Goal: Contribute content: Add original content to the website for others to see

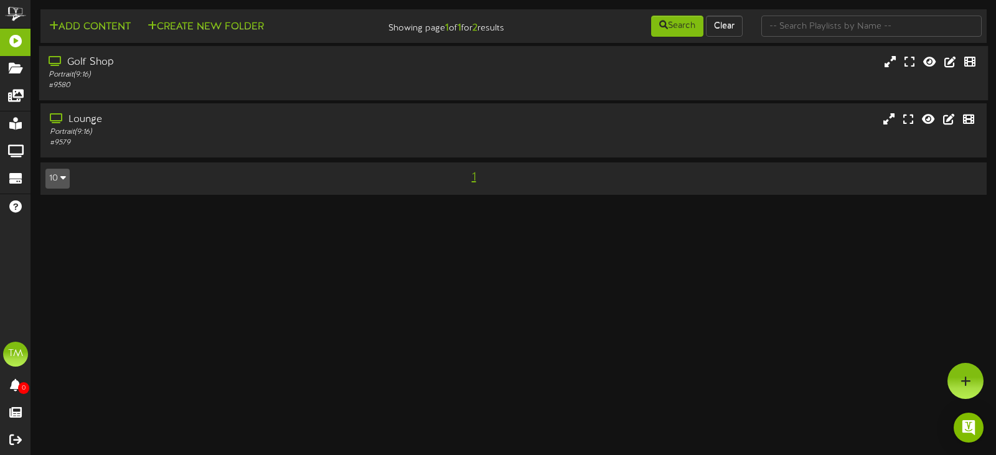
click at [148, 75] on div "Portrait ( 9:16 )" at bounding box center [237, 75] width 377 height 11
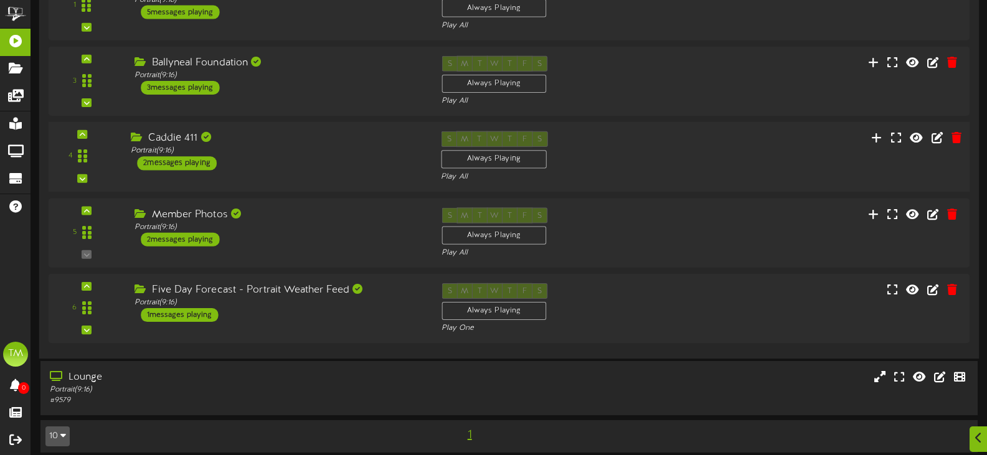
scroll to position [215, 0]
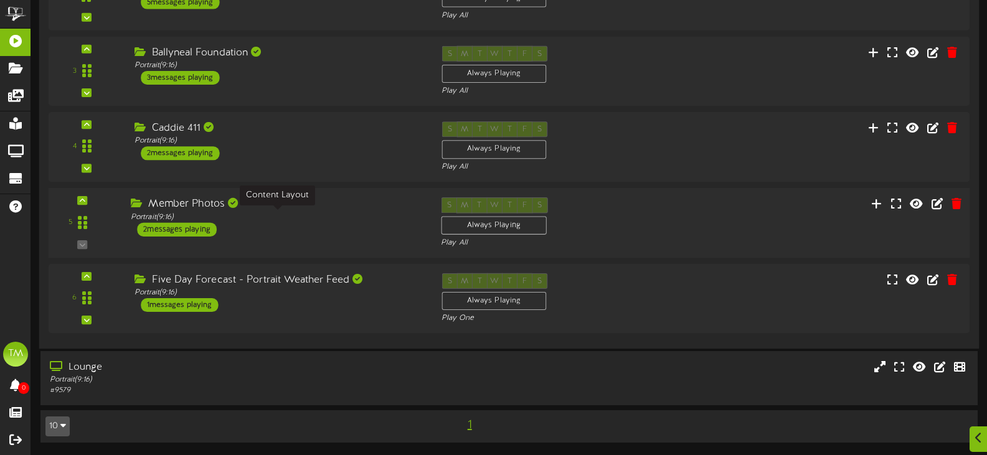
click at [296, 214] on div "Portrait ( 9:16 )" at bounding box center [276, 217] width 291 height 11
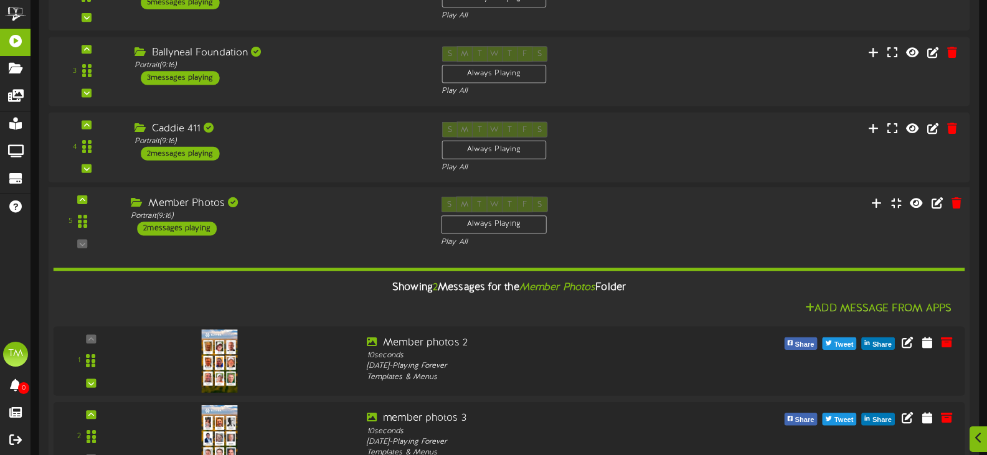
scroll to position [401, 0]
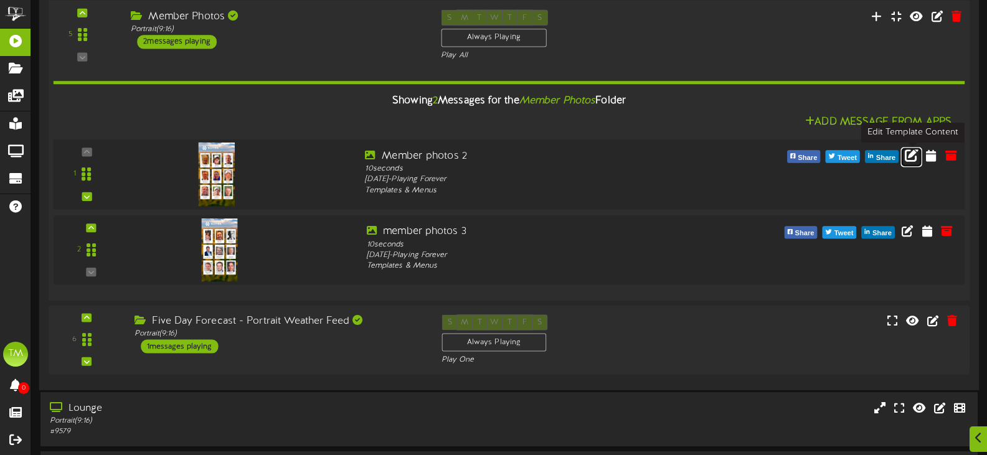
click at [907, 161] on icon at bounding box center [912, 155] width 14 height 14
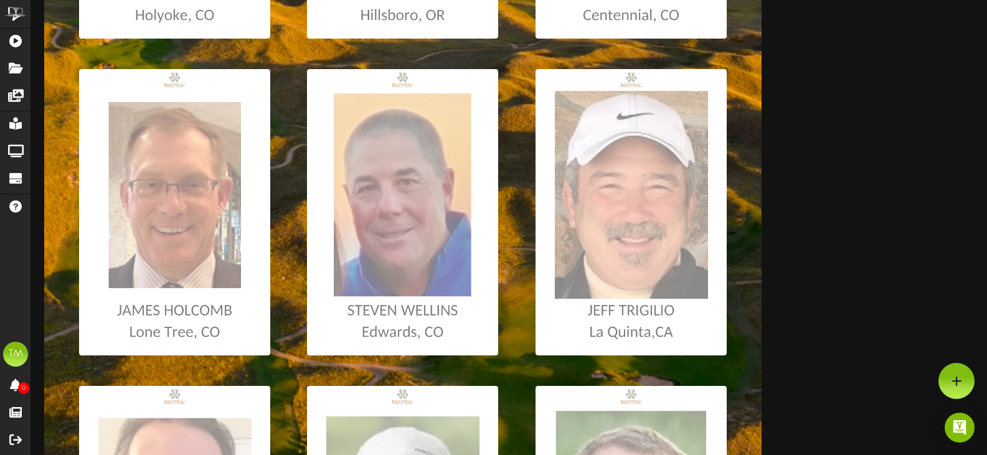
scroll to position [413, 0]
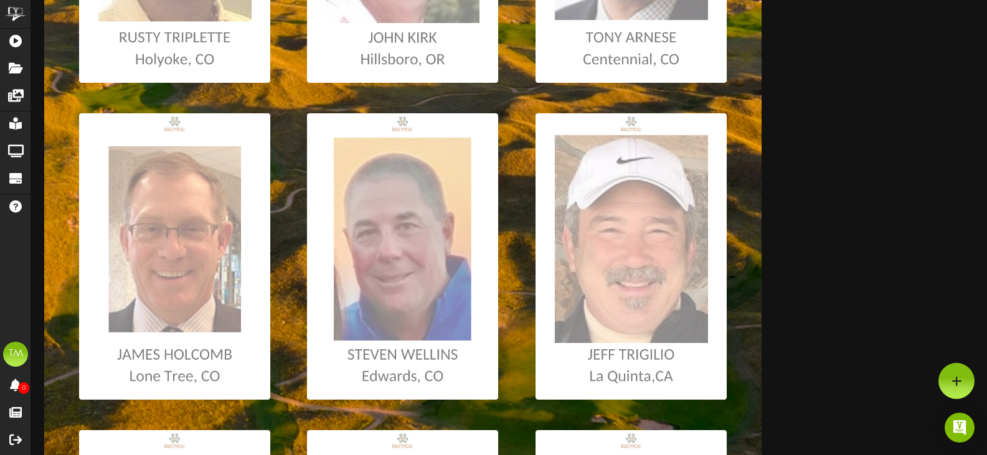
scroll to position [476, 0]
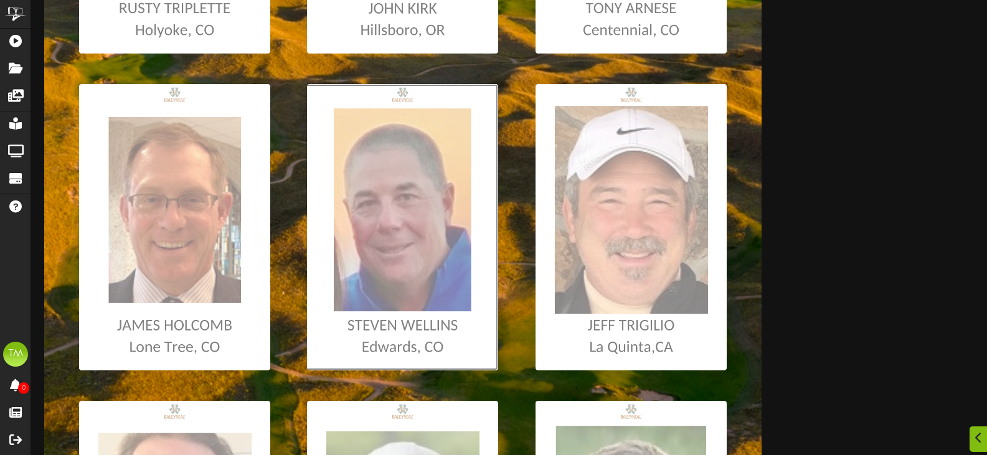
type input "**********"
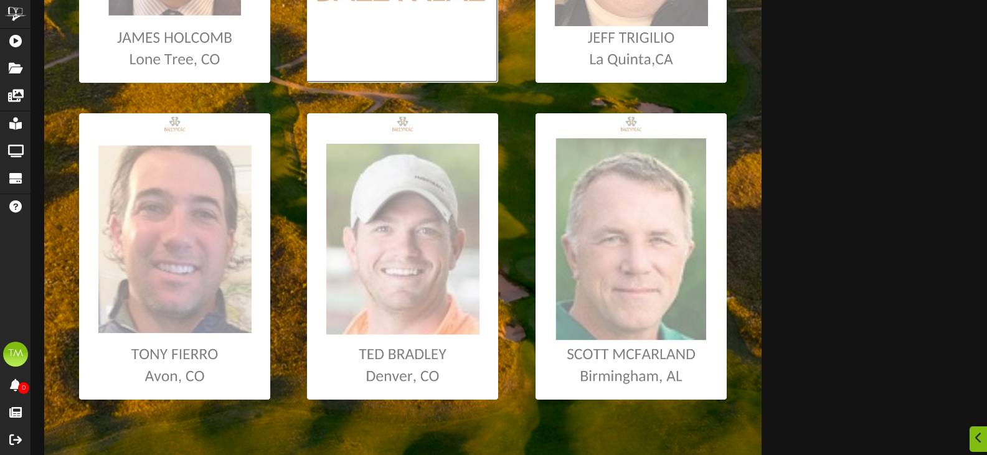
scroll to position [787, 0]
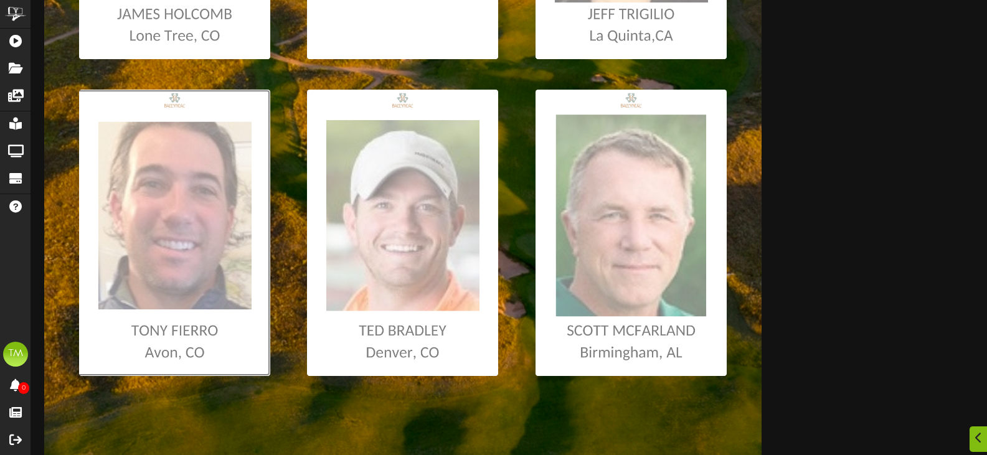
type input "**********"
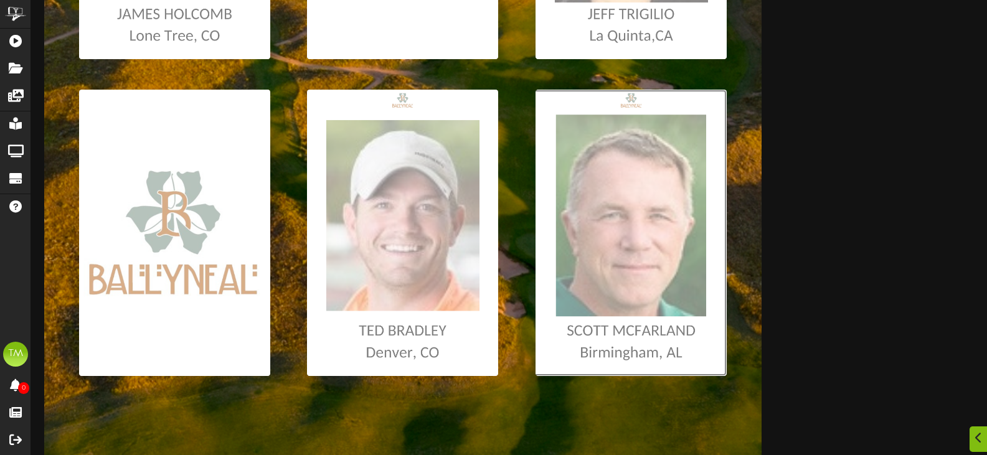
click at [632, 244] on input "file" at bounding box center [6, 233] width 1439 height 286
type input "**********"
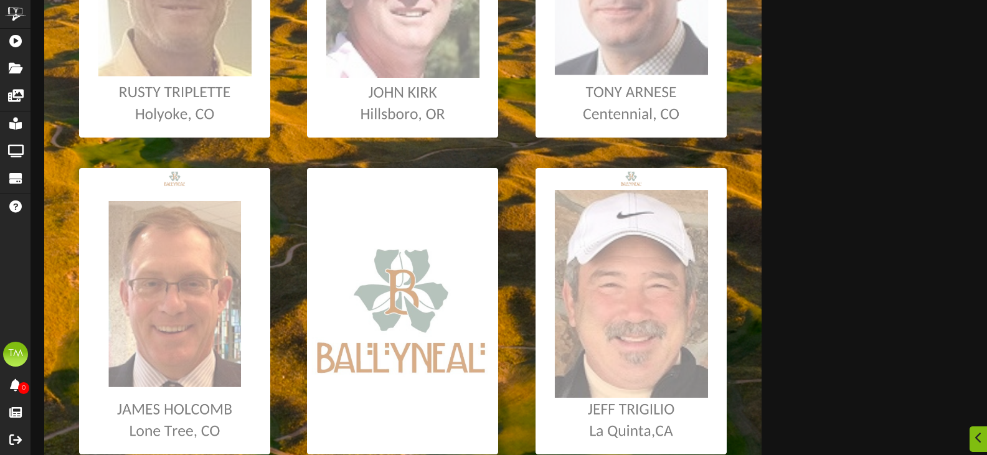
scroll to position [413, 0]
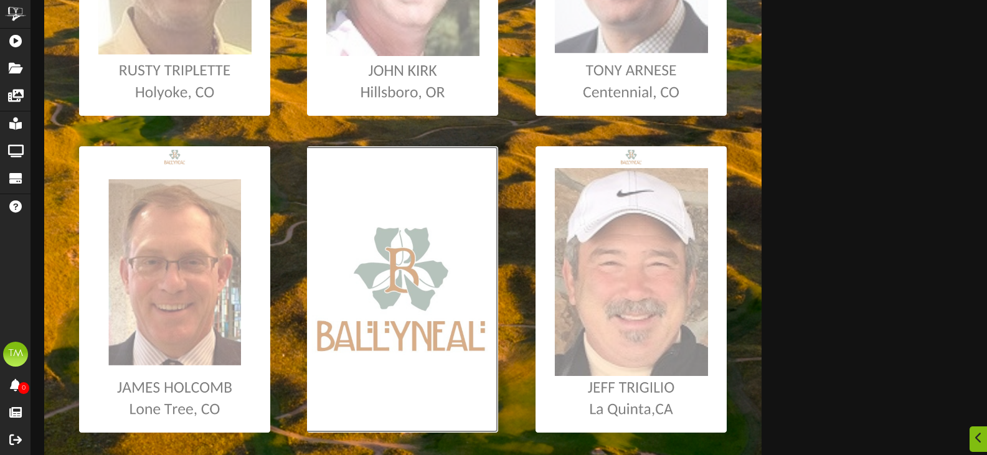
type input "**********"
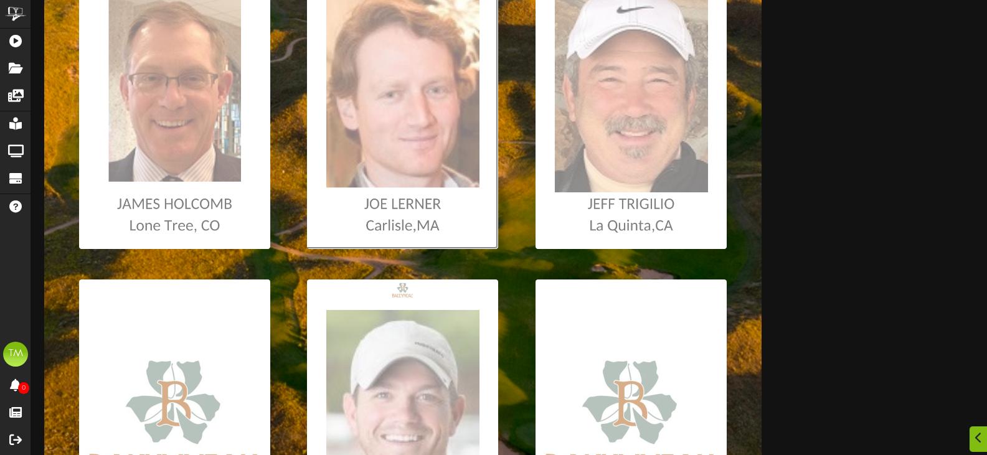
scroll to position [659, 0]
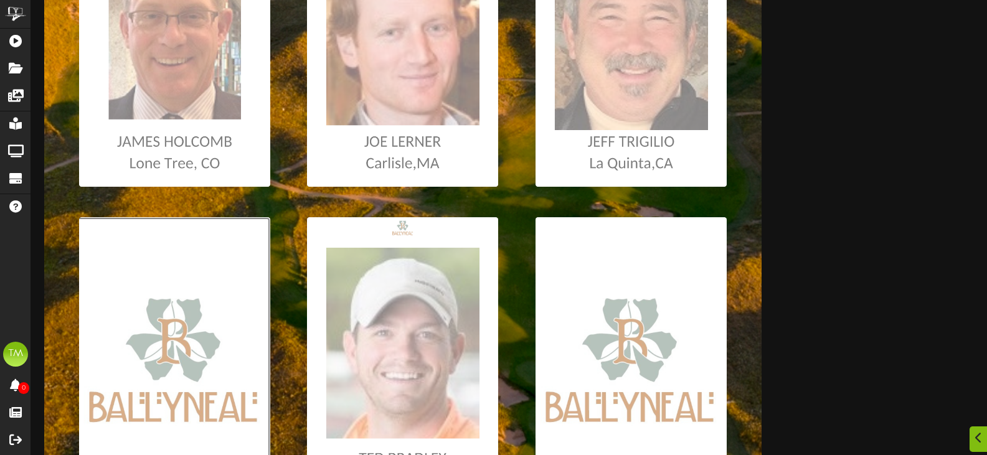
type input "**********"
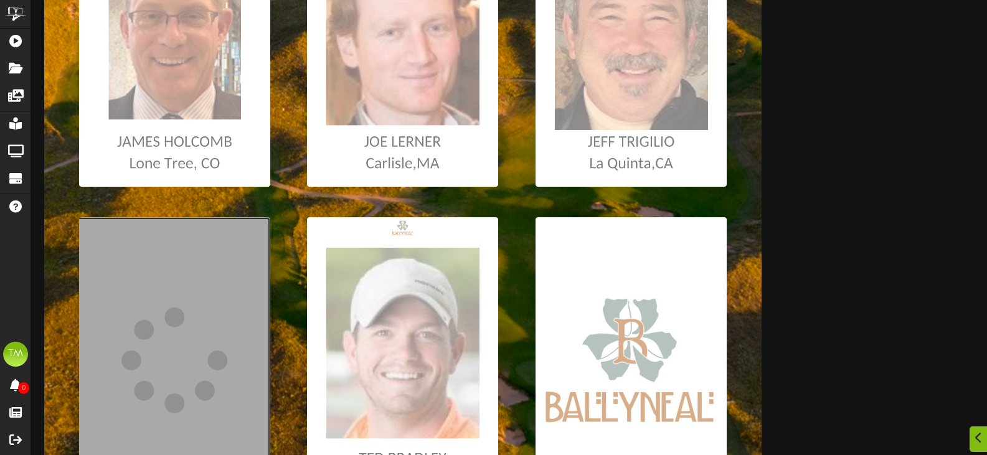
scroll to position [784, 0]
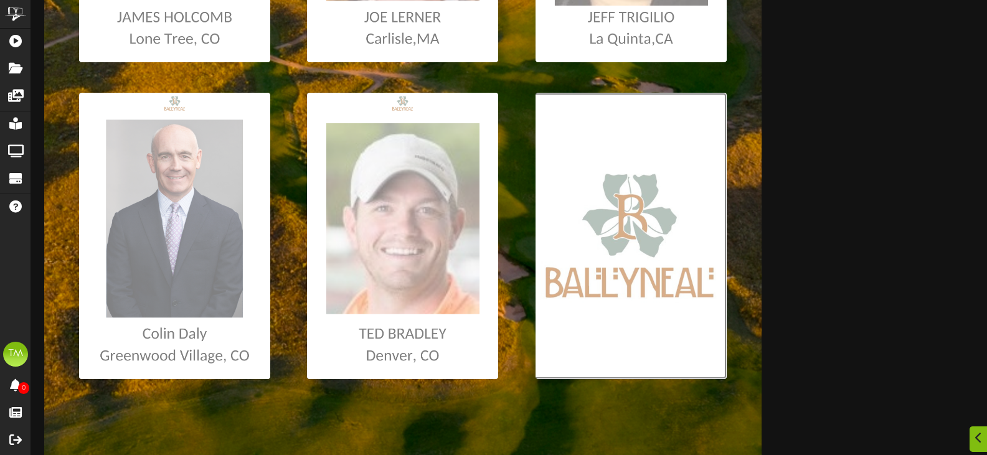
click at [657, 282] on input "file" at bounding box center [6, 236] width 1439 height 286
type input "**********"
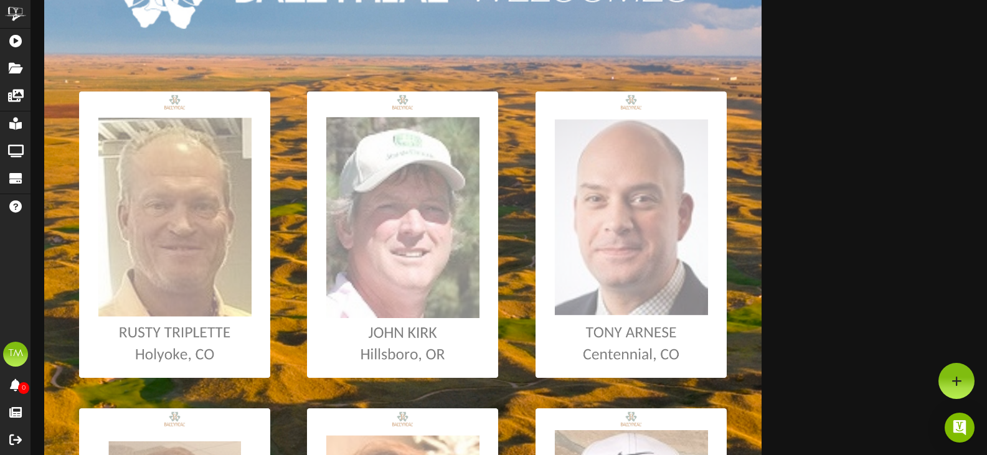
scroll to position [0, 0]
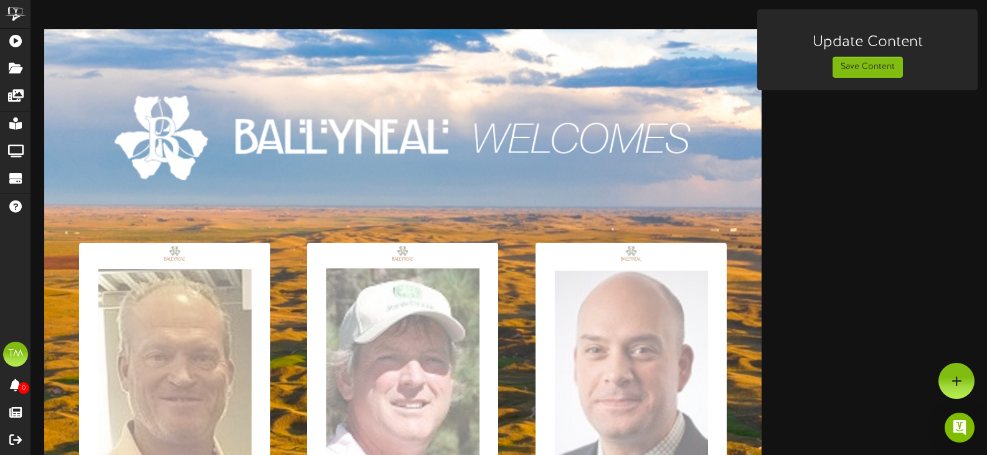
click at [877, 49] on h3 "Update Content" at bounding box center [867, 42] width 195 height 16
click at [866, 70] on button "Save Content" at bounding box center [867, 67] width 70 height 21
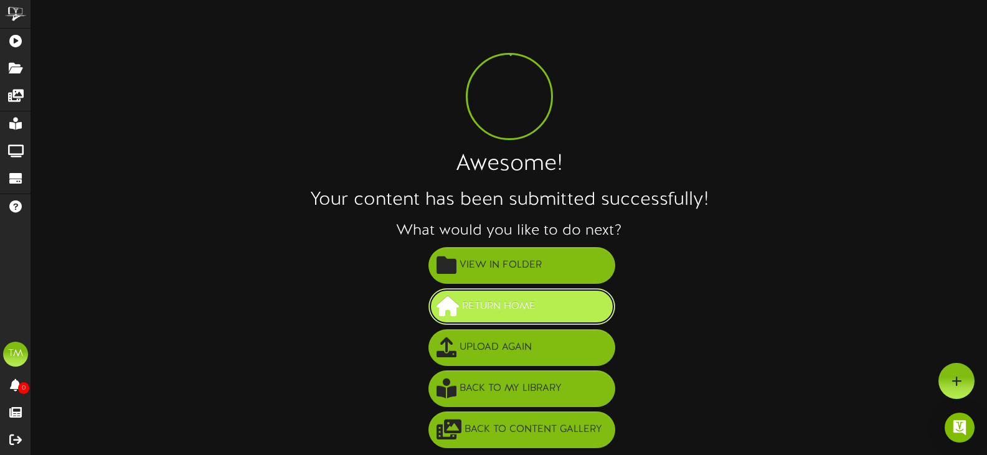
click at [477, 315] on span "Return Home" at bounding box center [499, 306] width 80 height 21
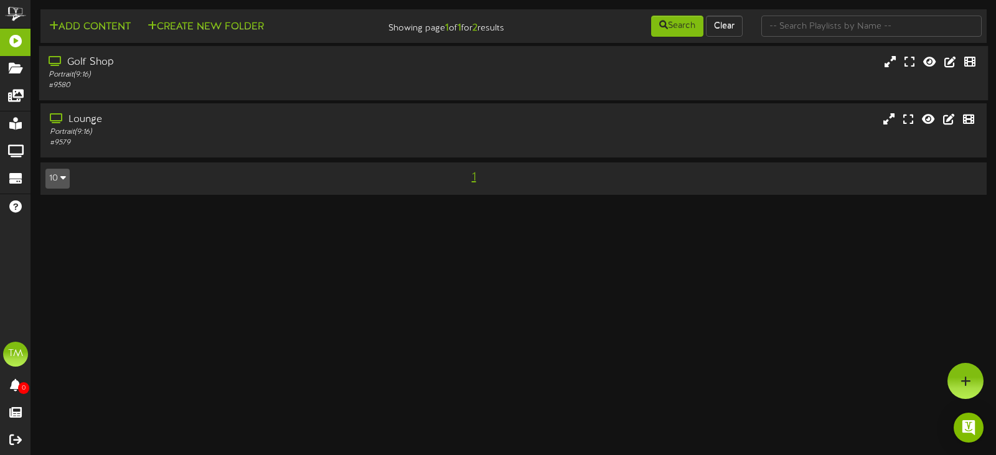
click at [358, 82] on div "# 9580" at bounding box center [237, 85] width 377 height 11
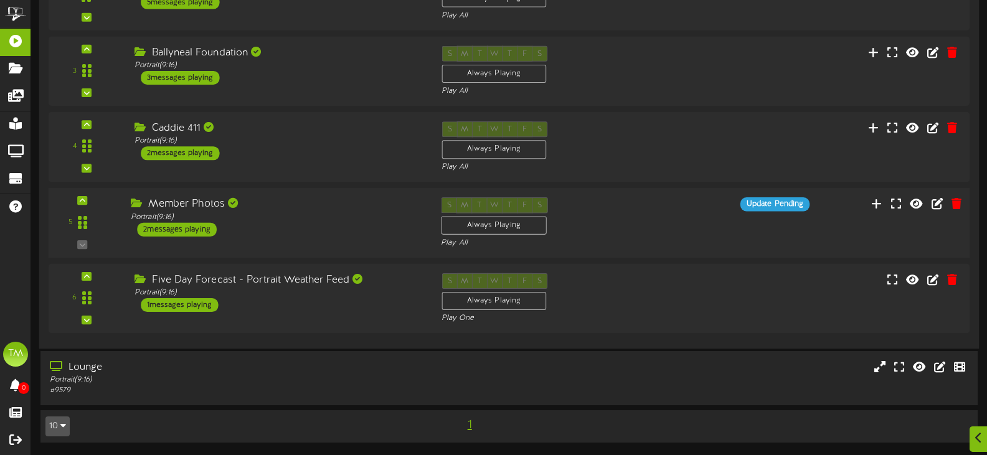
click at [308, 230] on div "Member Photos Portrait ( 9:16 ) 2 messages playing" at bounding box center [276, 216] width 310 height 39
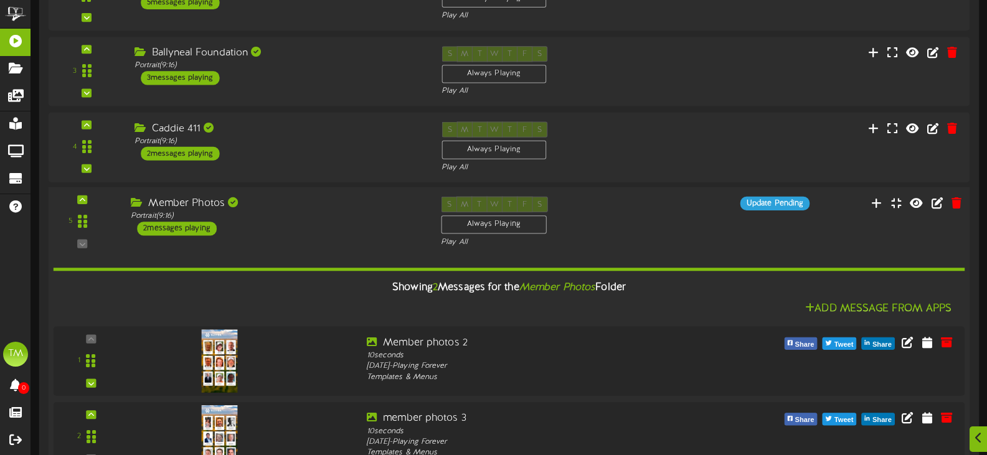
scroll to position [339, 0]
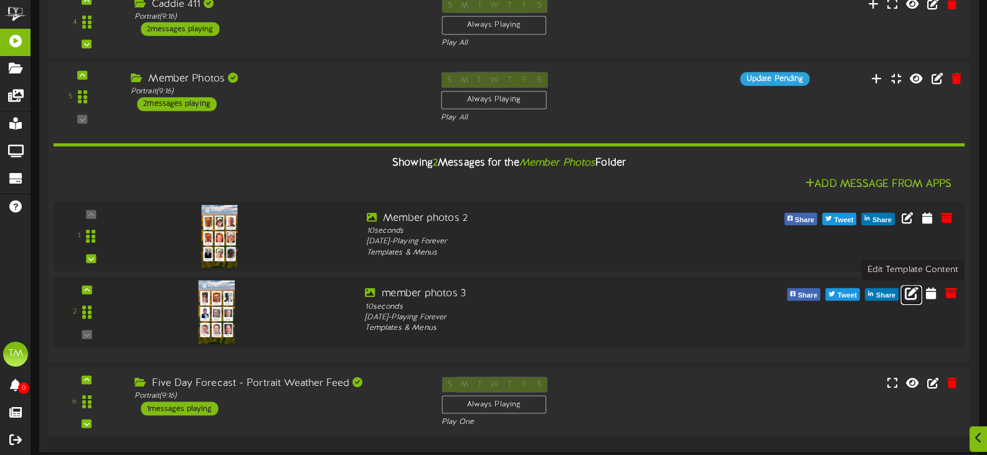
click at [906, 292] on icon at bounding box center [912, 293] width 14 height 14
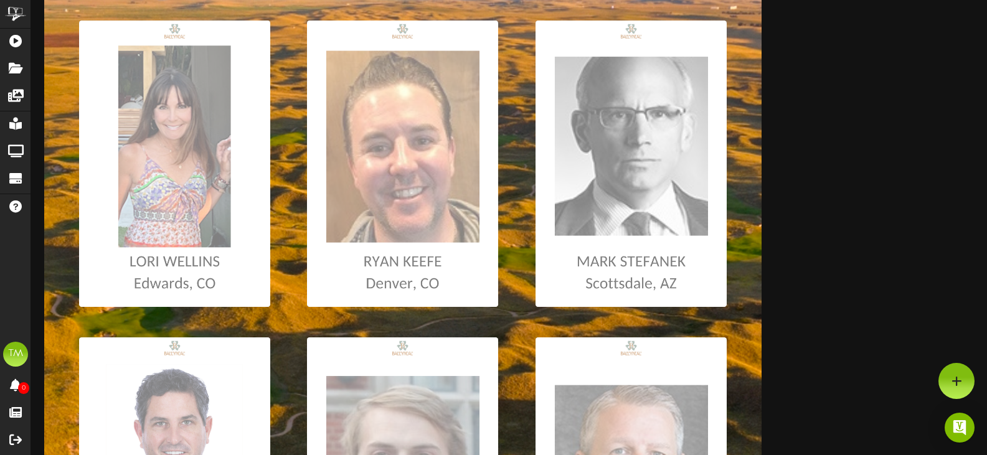
scroll to position [125, 0]
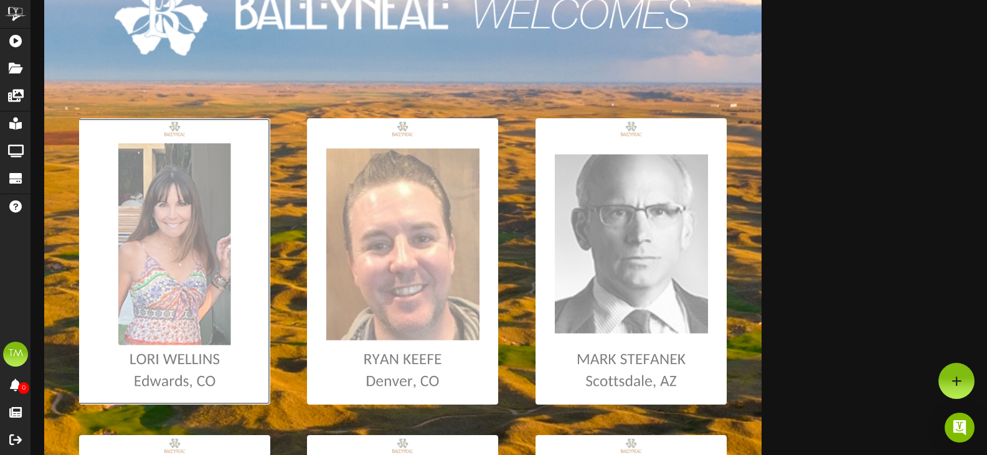
type input "**********"
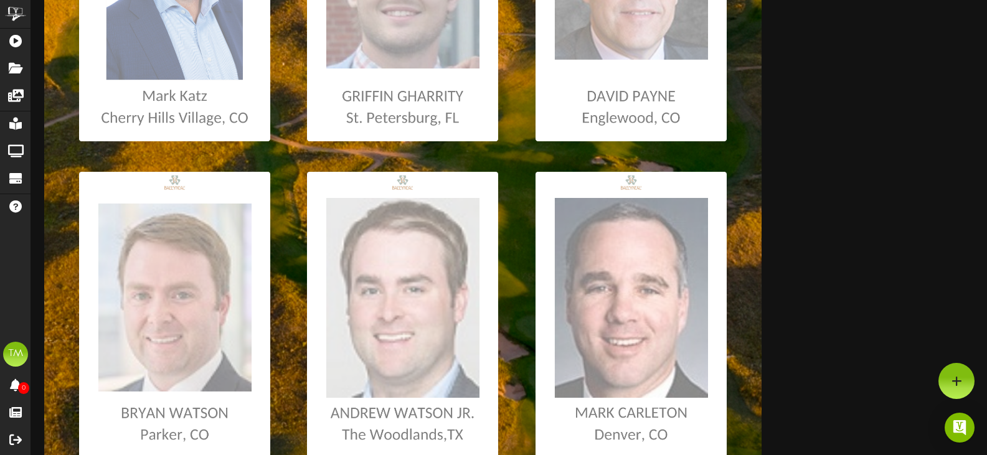
scroll to position [600, 0]
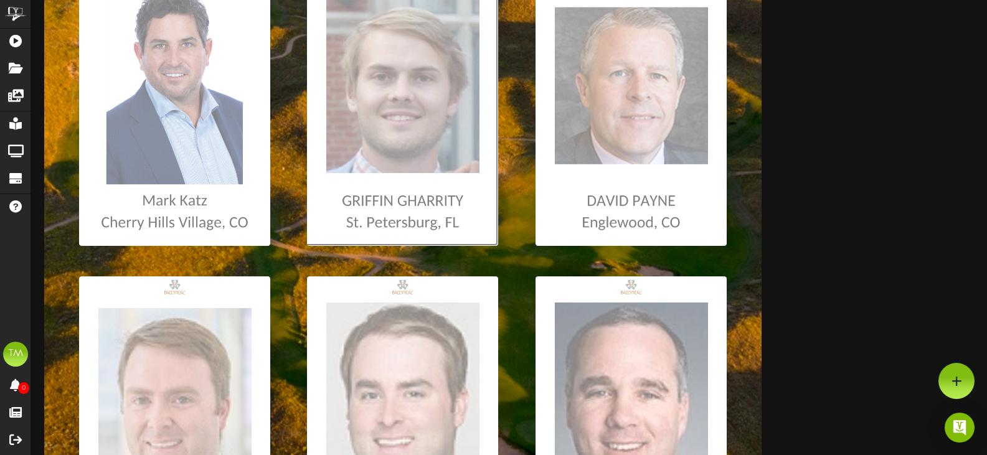
type input "**********"
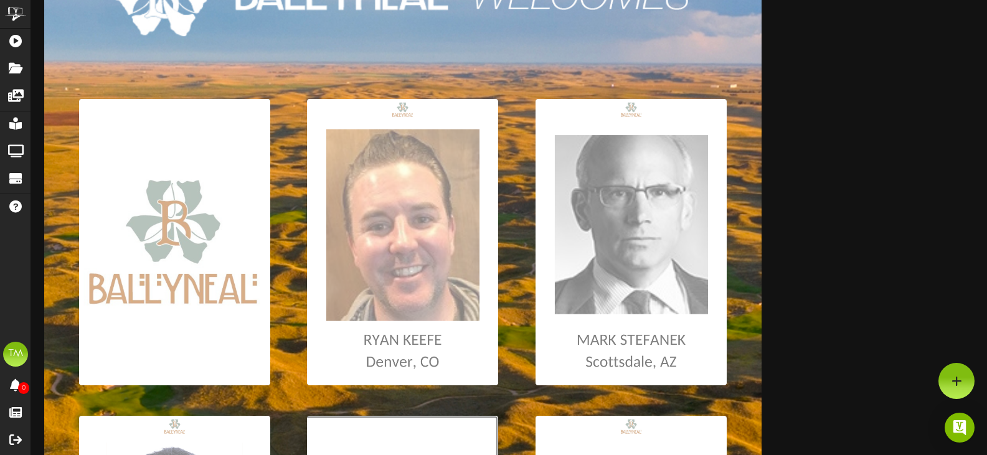
scroll to position [227, 0]
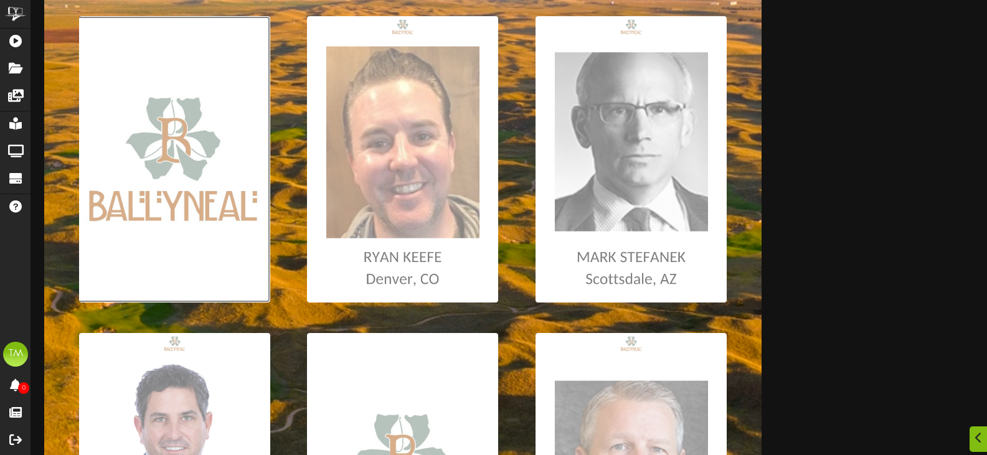
type input "**********"
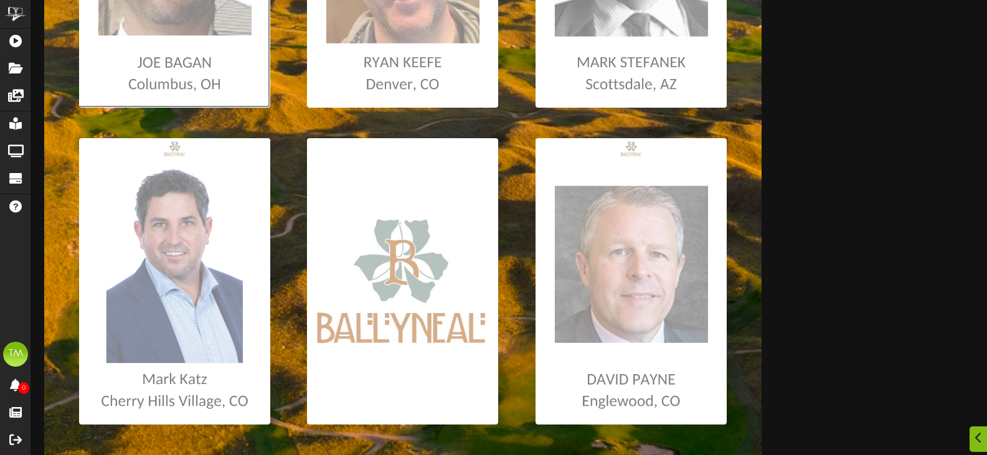
scroll to position [476, 0]
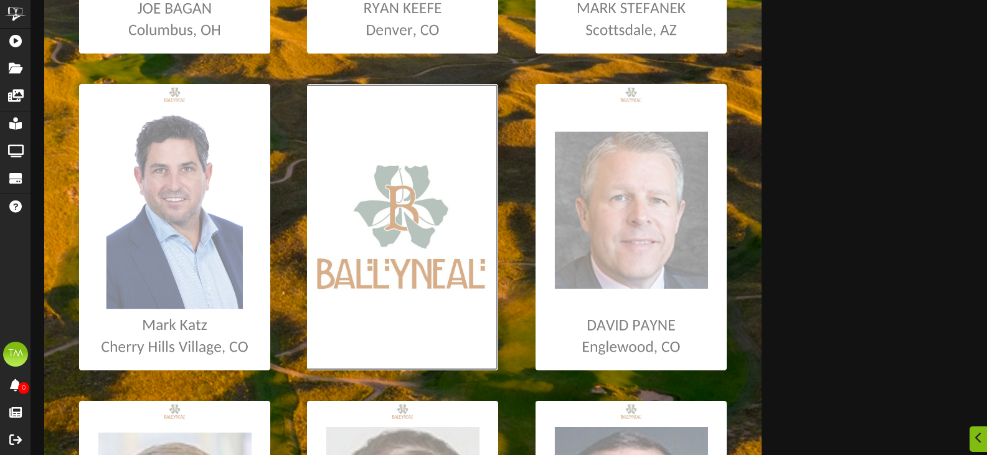
type input "**********"
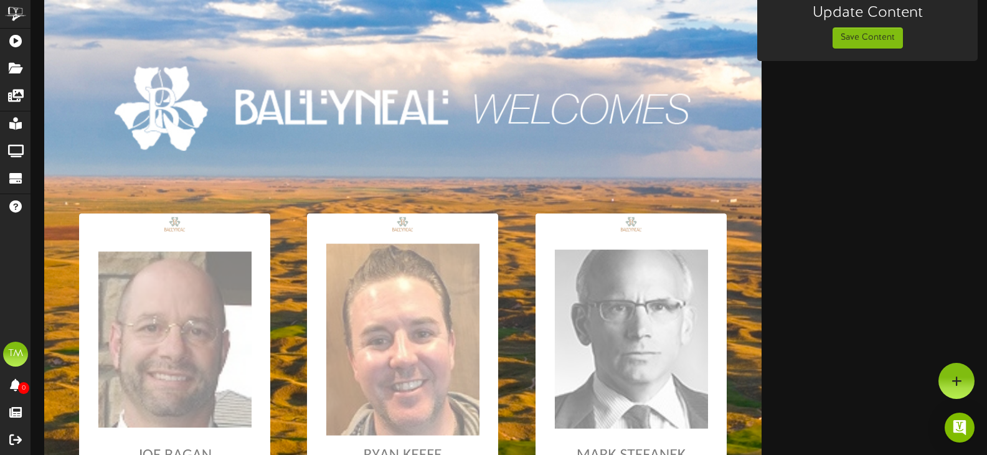
scroll to position [0, 0]
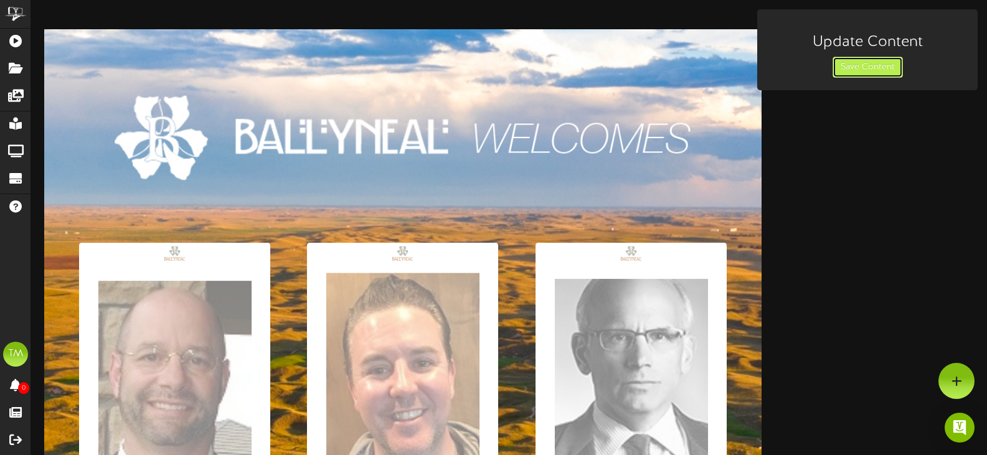
click at [857, 71] on button "Save Content" at bounding box center [867, 67] width 70 height 21
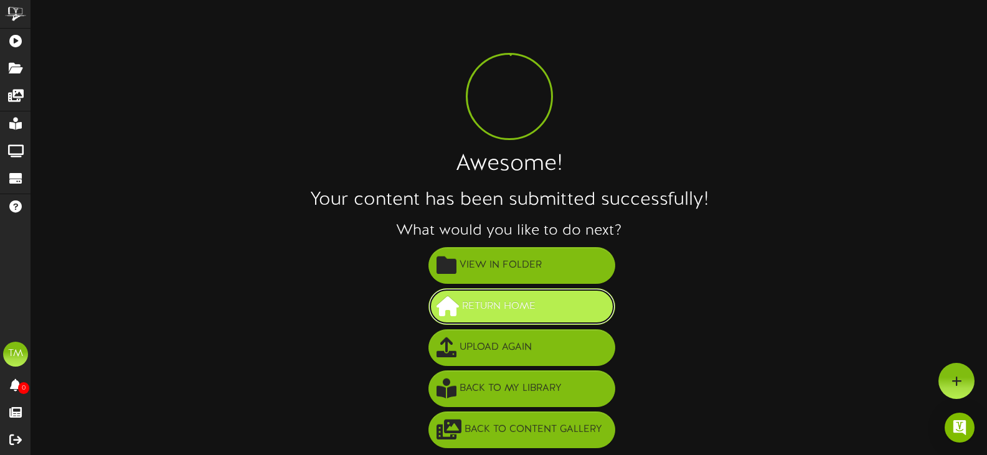
click at [463, 306] on span "Return Home" at bounding box center [499, 306] width 80 height 21
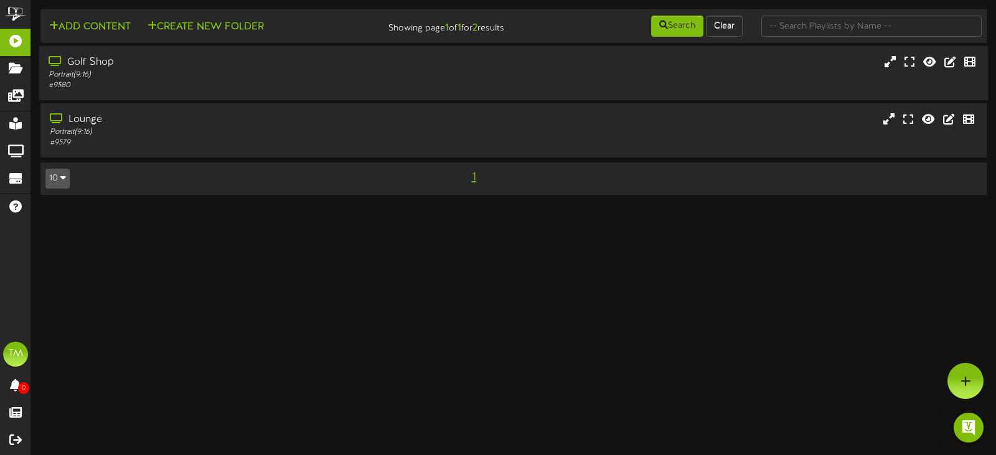
click at [342, 87] on div "# 9580" at bounding box center [237, 85] width 377 height 11
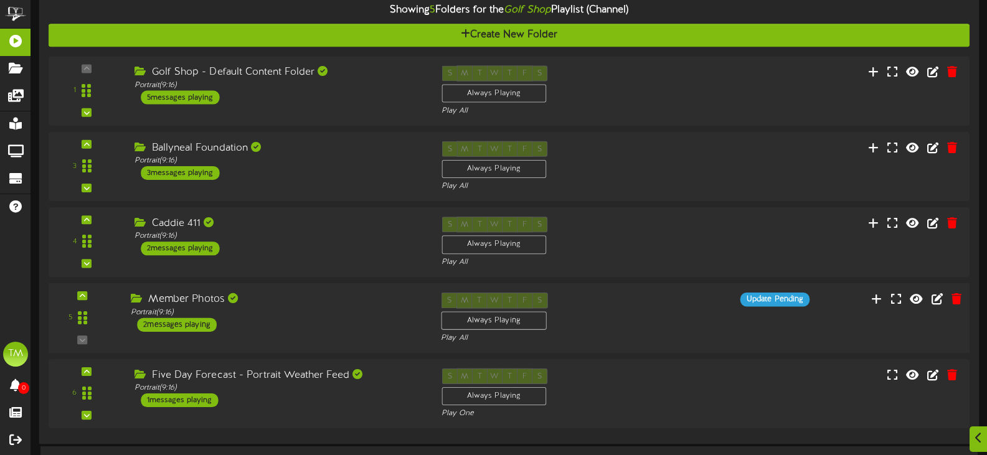
scroll to position [125, 0]
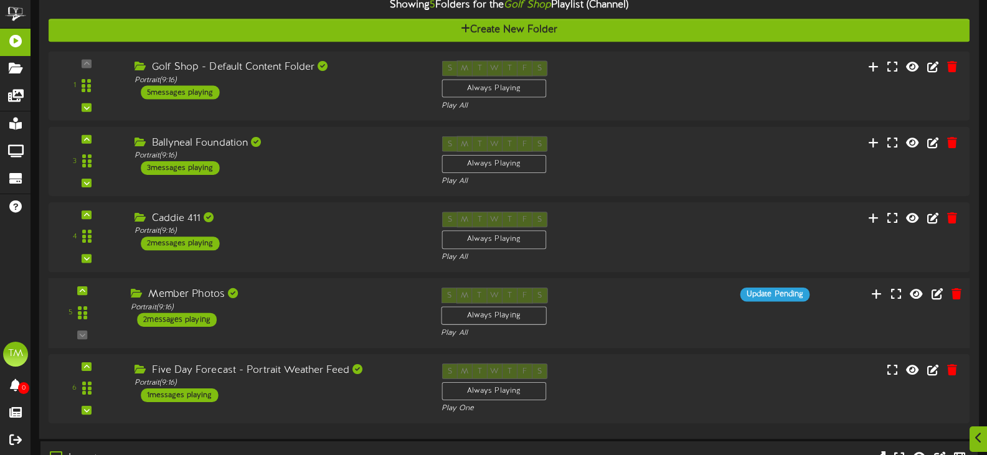
click at [717, 306] on div "5 ( 9:16" at bounding box center [509, 313] width 930 height 51
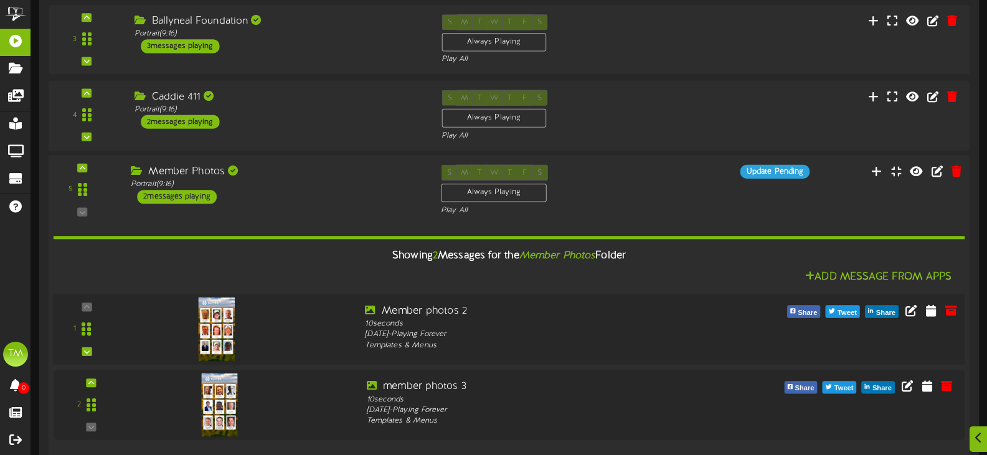
scroll to position [249, 0]
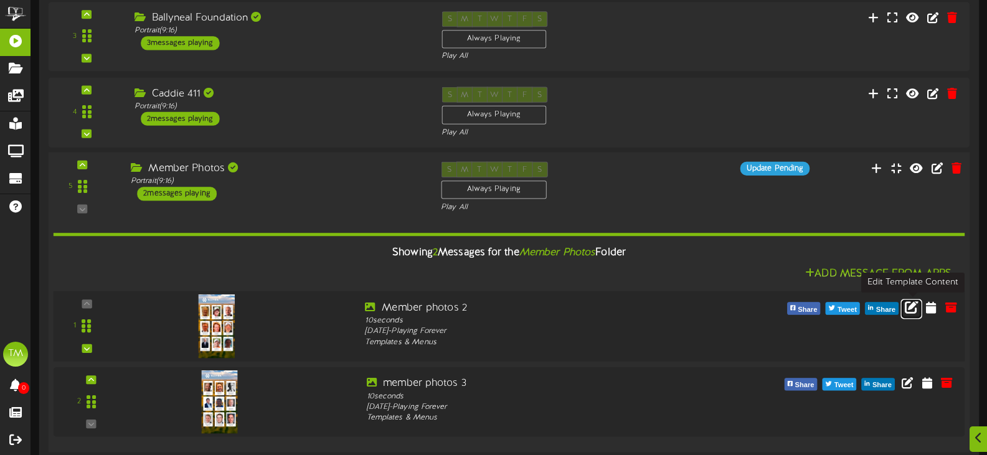
click at [913, 316] on link at bounding box center [910, 309] width 21 height 20
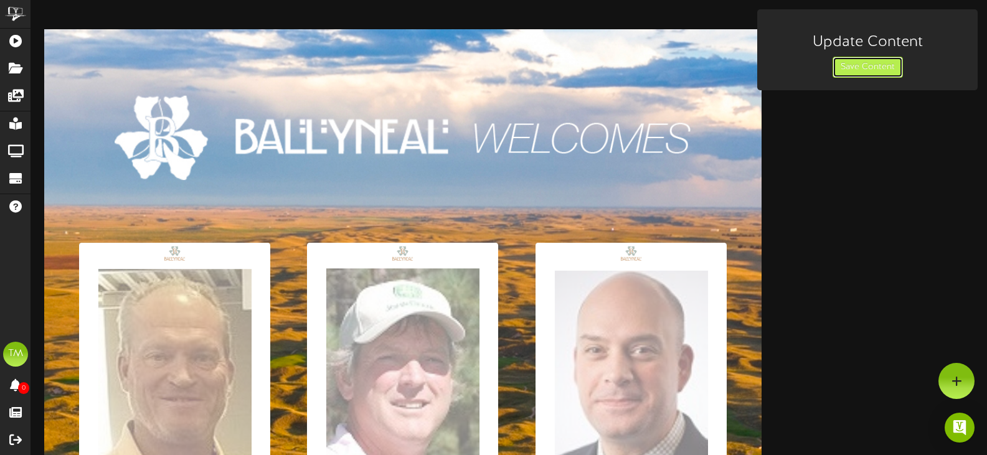
click at [850, 60] on button "Save Content" at bounding box center [867, 67] width 70 height 21
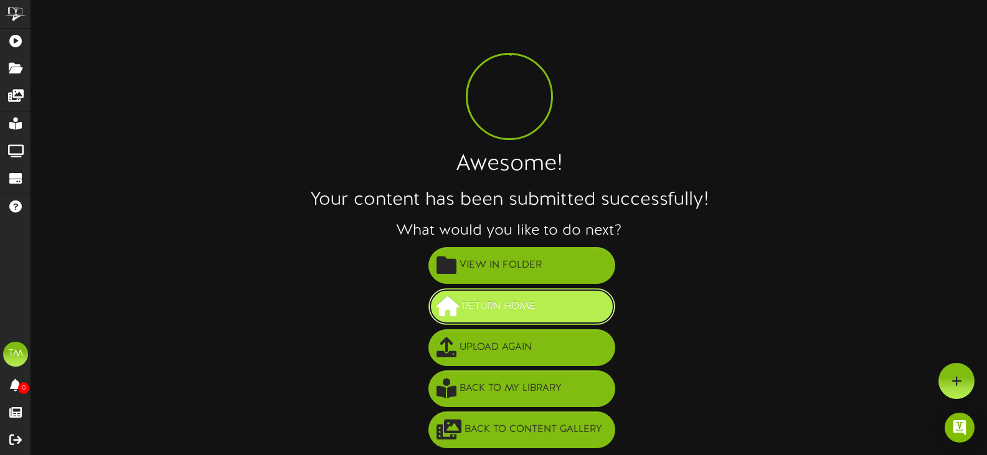
click at [517, 303] on span "Return Home" at bounding box center [499, 306] width 80 height 21
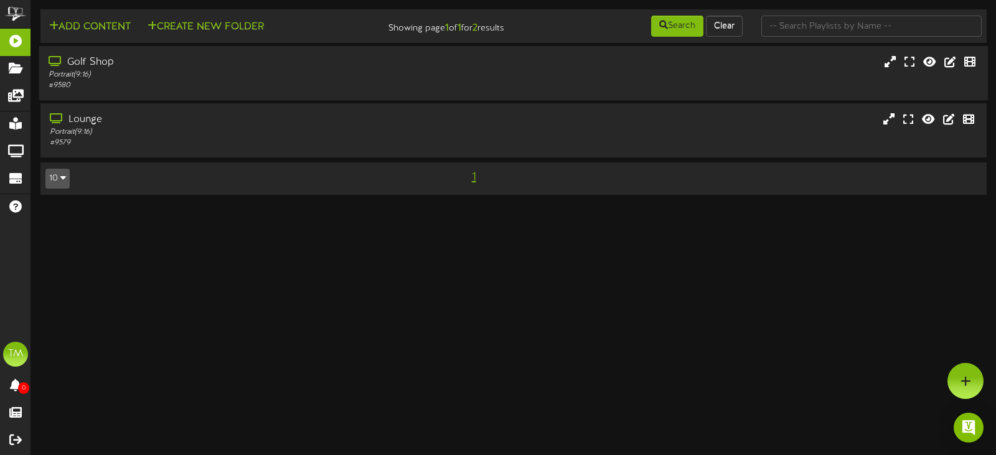
click at [141, 81] on div "# 9580" at bounding box center [237, 85] width 377 height 11
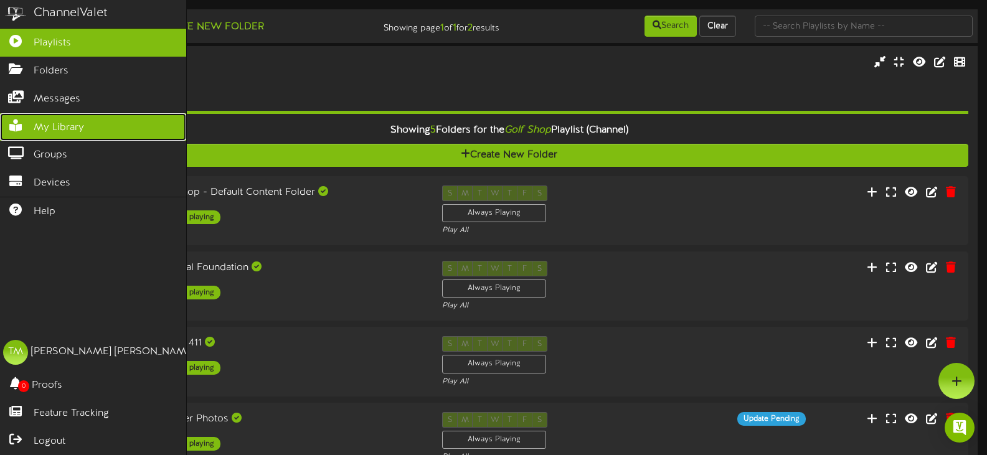
click at [25, 129] on link "My Library" at bounding box center [93, 127] width 186 height 28
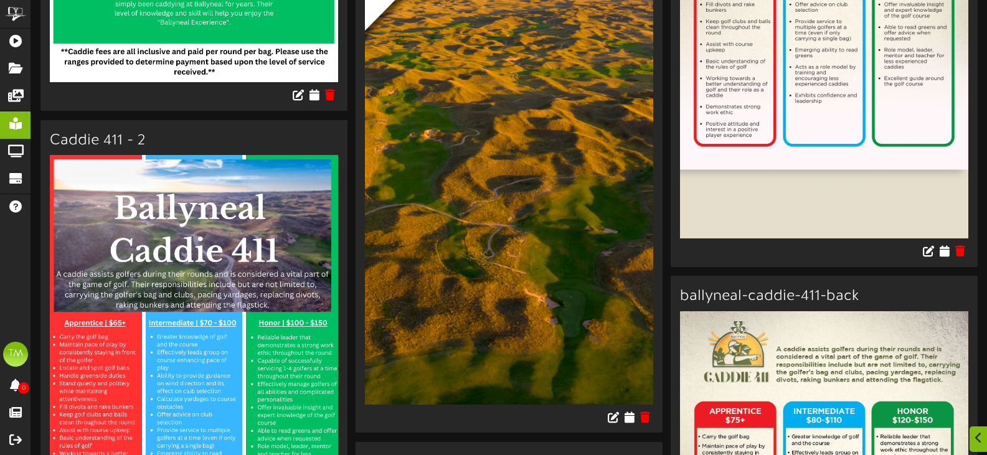
scroll to position [4163, 0]
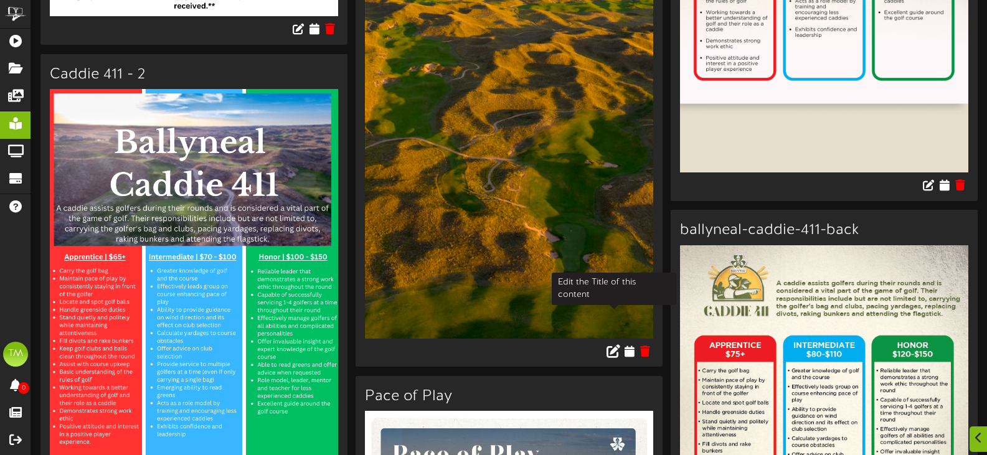
click at [609, 344] on icon at bounding box center [613, 351] width 14 height 14
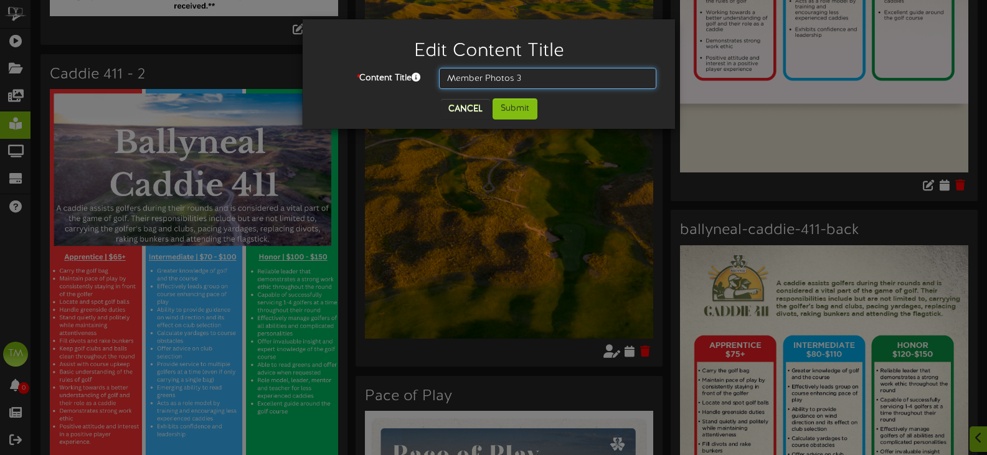
click at [544, 70] on input "Member Photos 3" at bounding box center [547, 78] width 217 height 21
type input "Member Photos 4"
click at [516, 108] on button "Submit" at bounding box center [514, 108] width 45 height 21
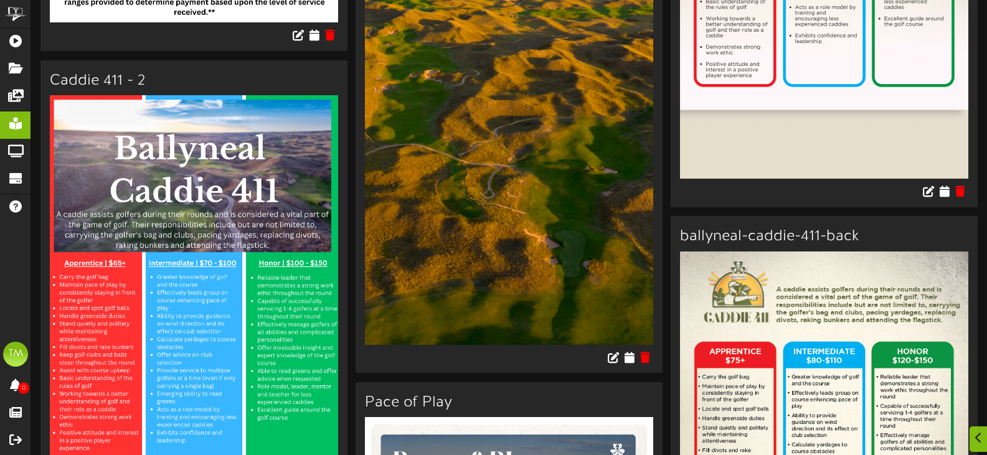
scroll to position [4234, 0]
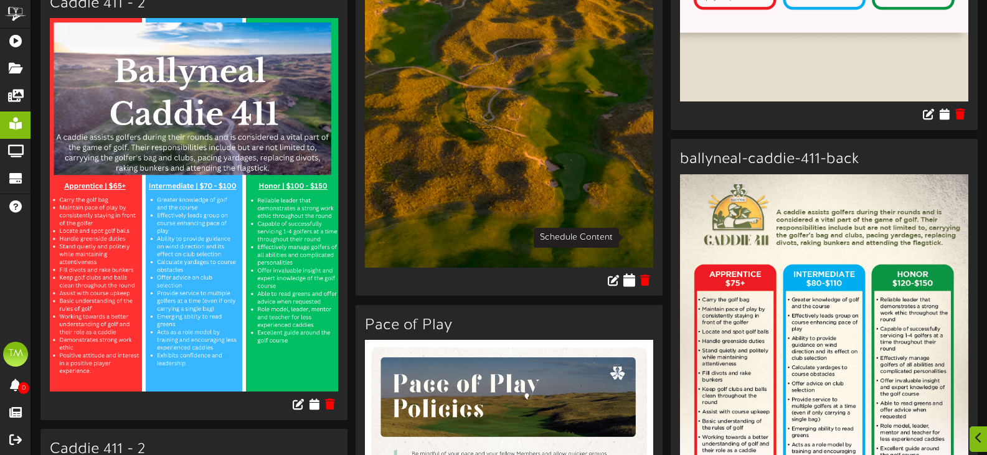
click at [629, 273] on icon at bounding box center [630, 280] width 12 height 14
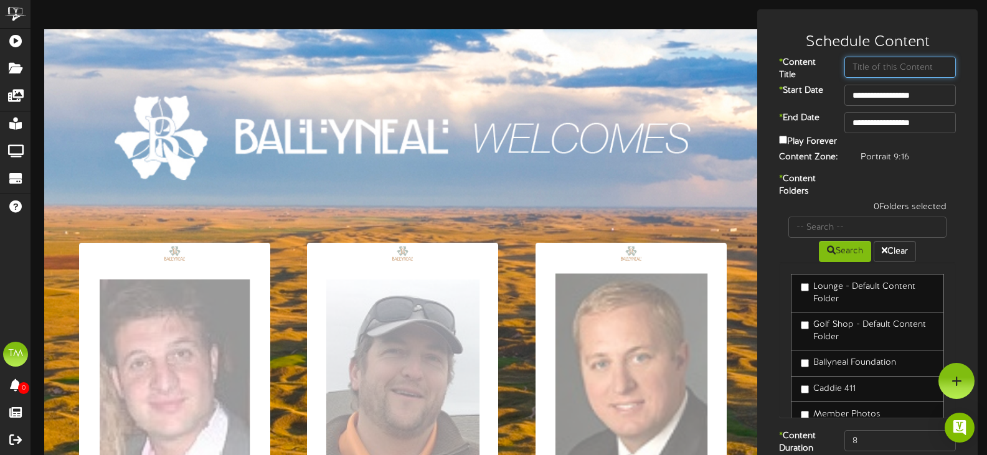
click at [861, 70] on input "text" at bounding box center [899, 67] width 111 height 21
type input "Member Photos 4"
click at [778, 143] on div "Play Forever" at bounding box center [867, 142] width 195 height 18
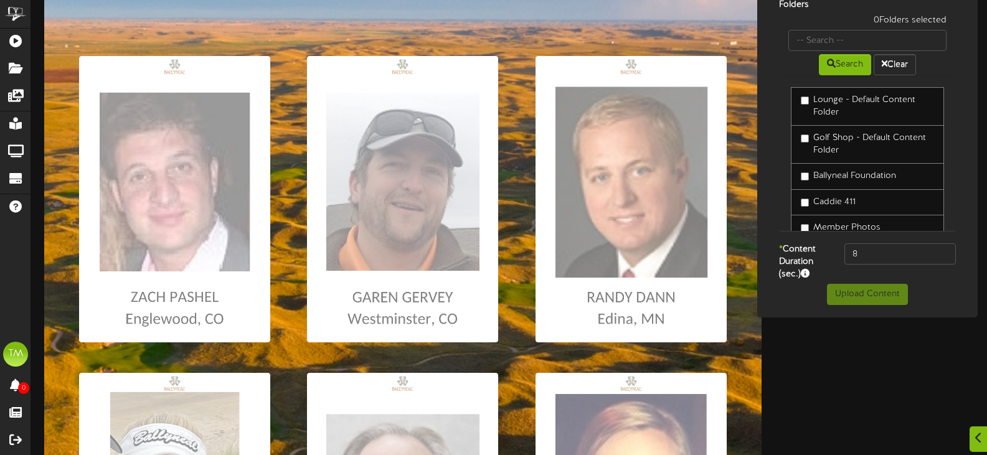
scroll to position [37, 0]
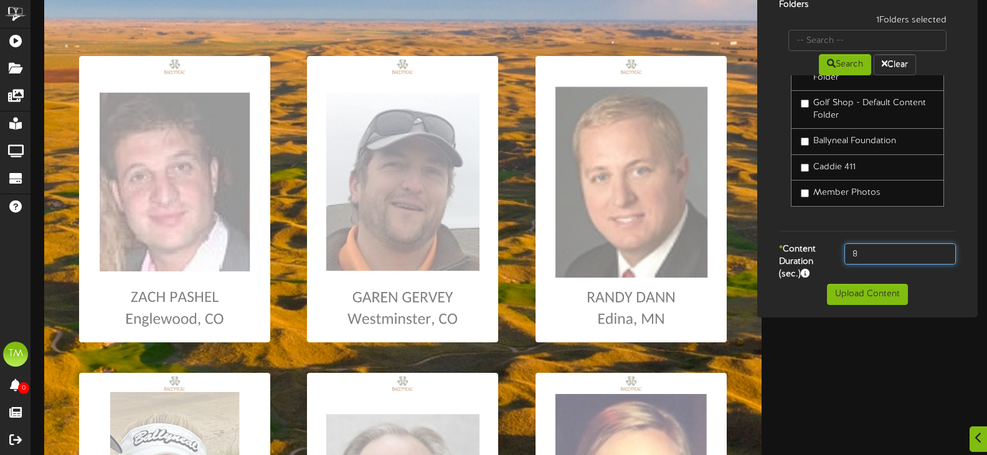
drag, startPoint x: 869, startPoint y: 255, endPoint x: 834, endPoint y: 257, distance: 34.3
click at [835, 257] on div "8" at bounding box center [900, 253] width 130 height 21
type input "10"
click at [852, 305] on button "Upload Content" at bounding box center [867, 294] width 81 height 21
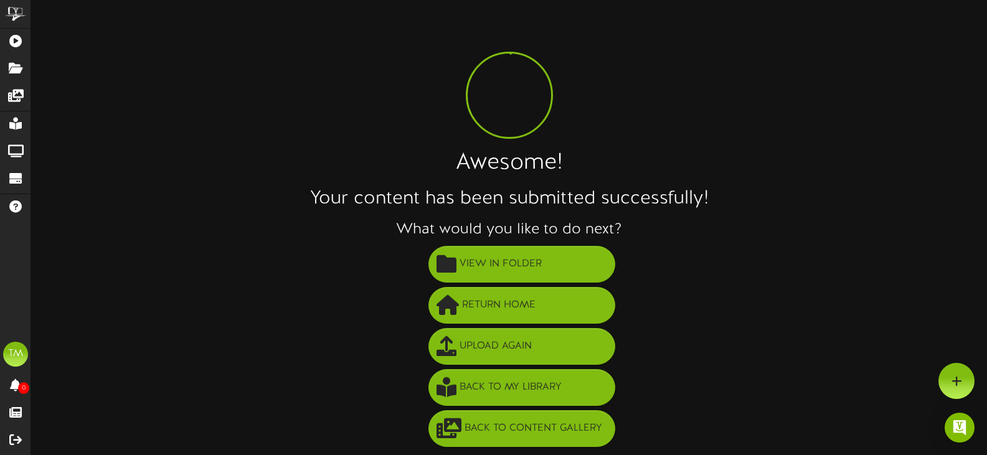
scroll to position [1, 0]
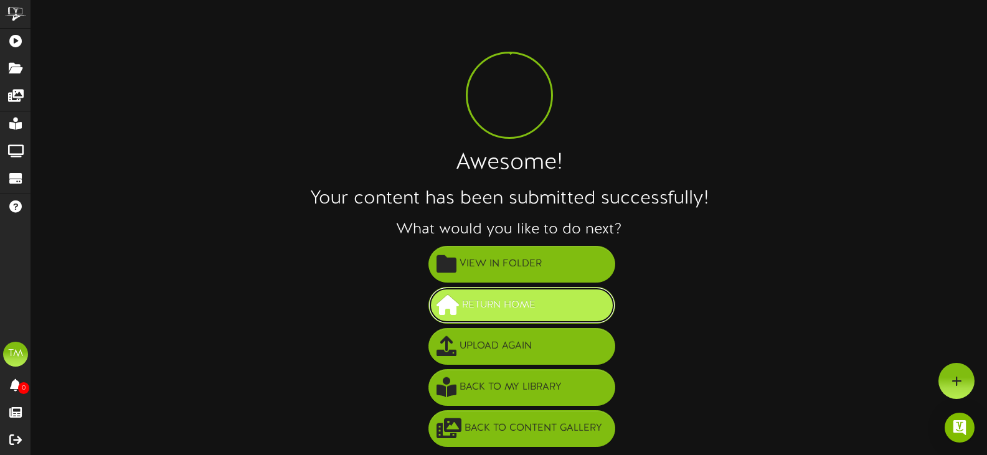
click at [525, 312] on span "Return Home" at bounding box center [499, 305] width 80 height 21
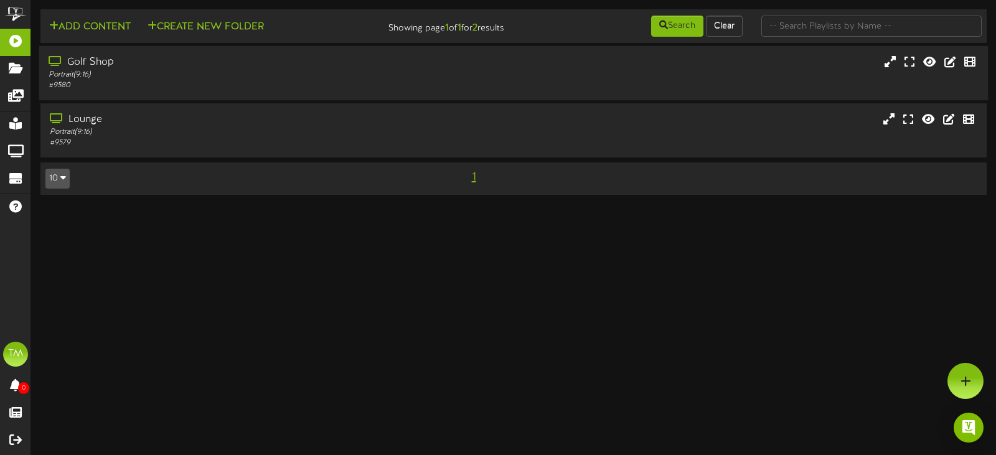
click at [233, 90] on div "# 9580" at bounding box center [237, 85] width 377 height 11
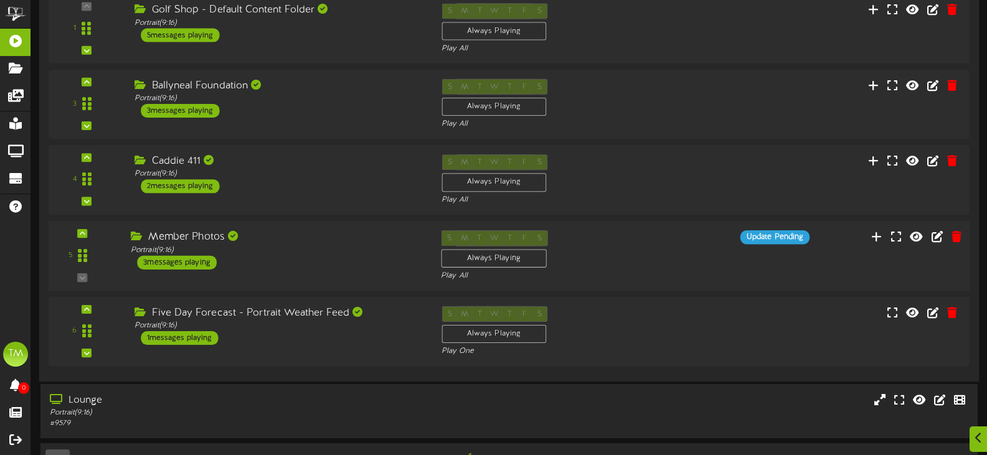
scroll to position [187, 0]
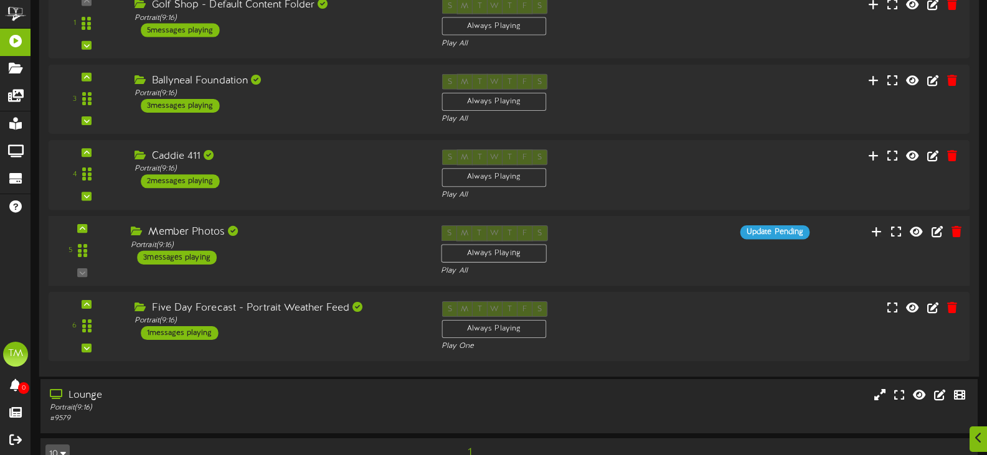
click at [688, 280] on div "5 Member Photos" at bounding box center [509, 251] width 930 height 70
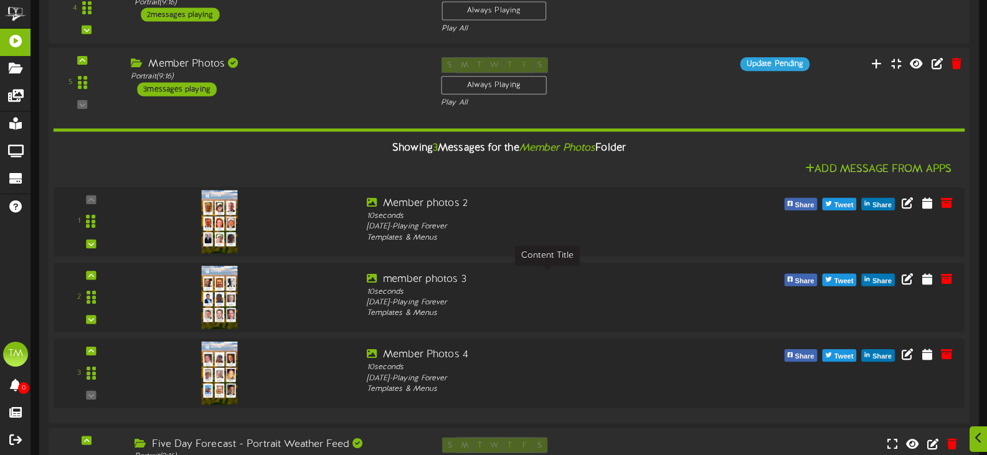
scroll to position [498, 0]
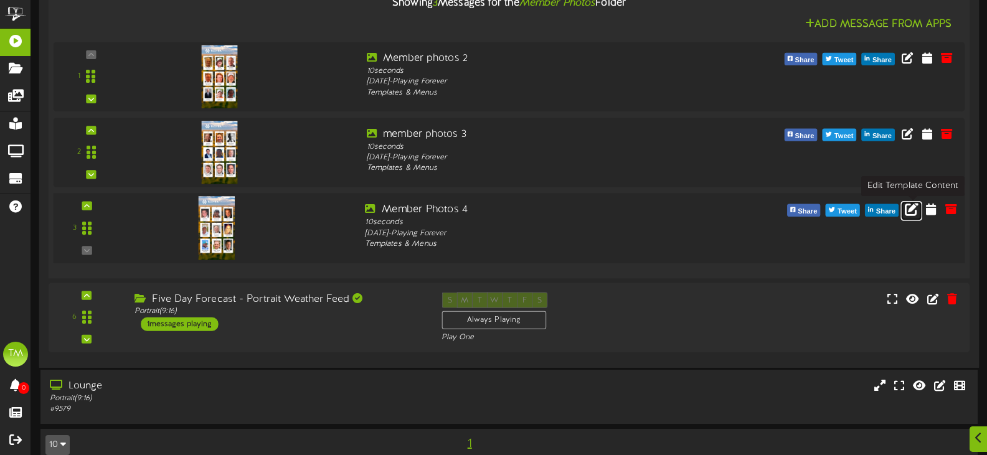
click at [907, 209] on icon at bounding box center [912, 209] width 14 height 14
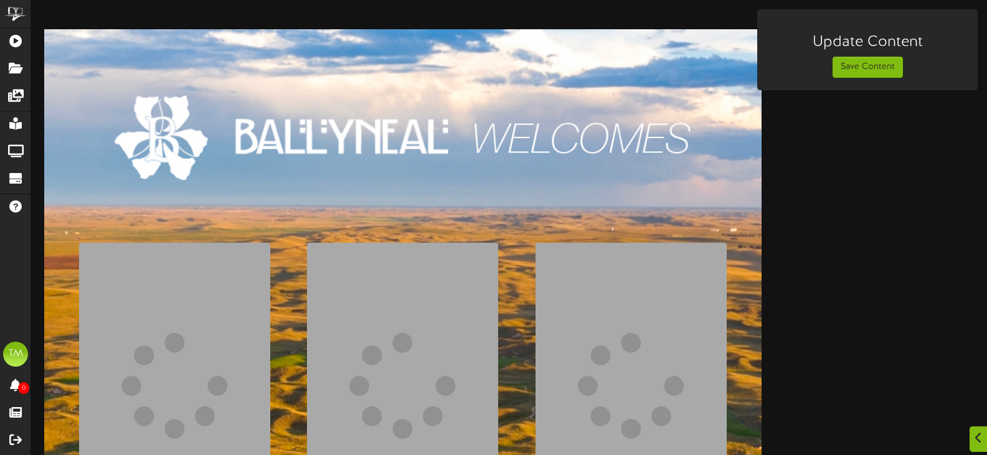
scroll to position [187, 0]
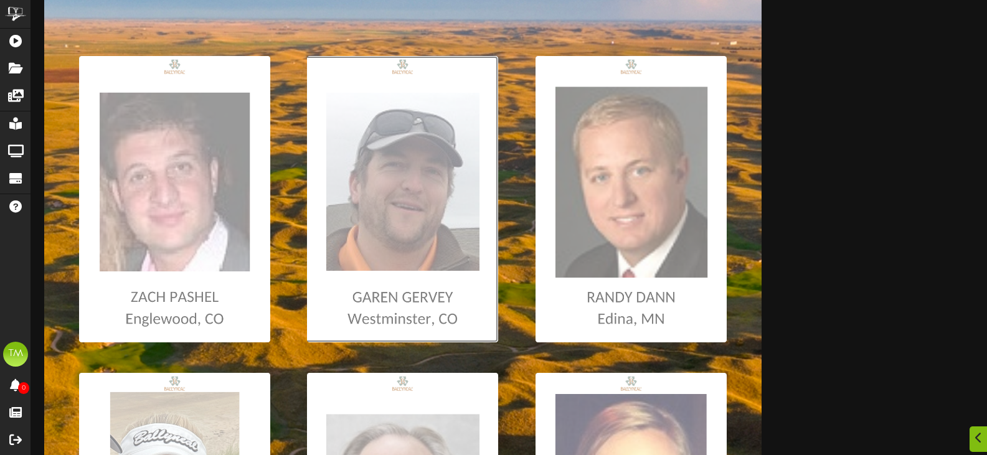
type input "**********"
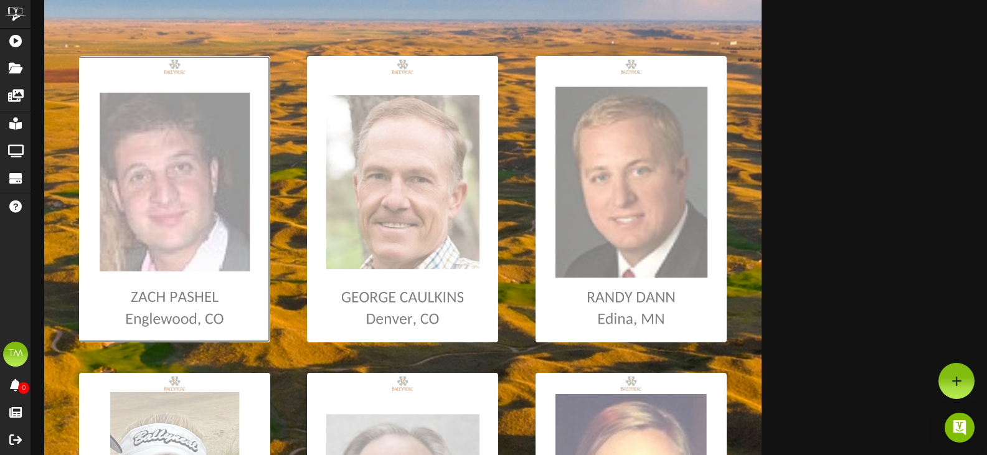
type input "**********"
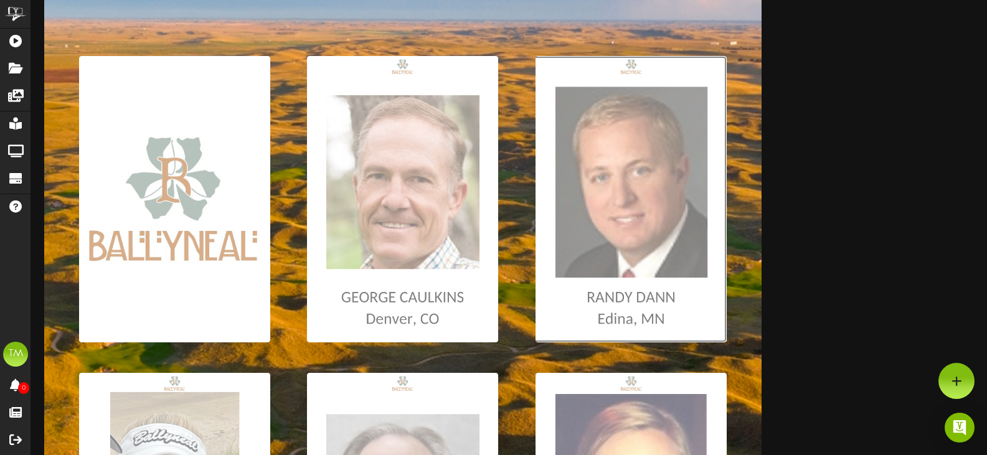
click at [667, 248] on input "file" at bounding box center [6, 199] width 1439 height 286
type input "**********"
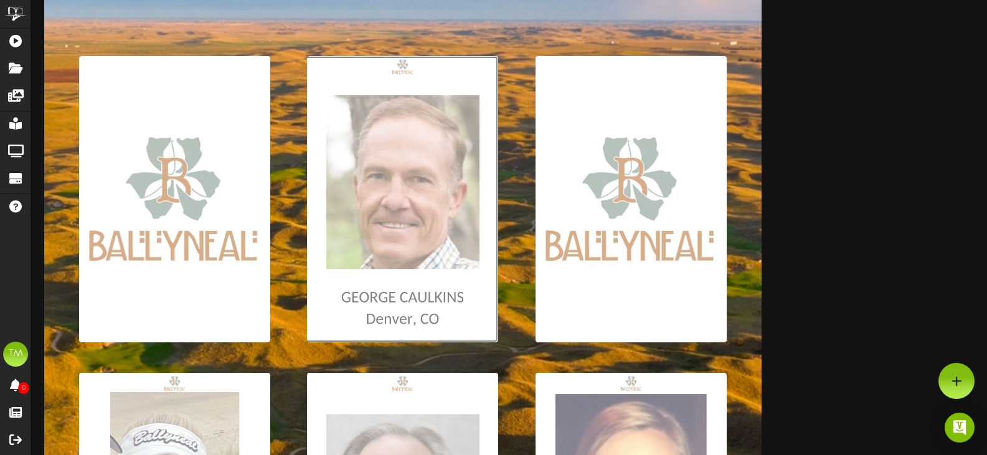
type input "**********"
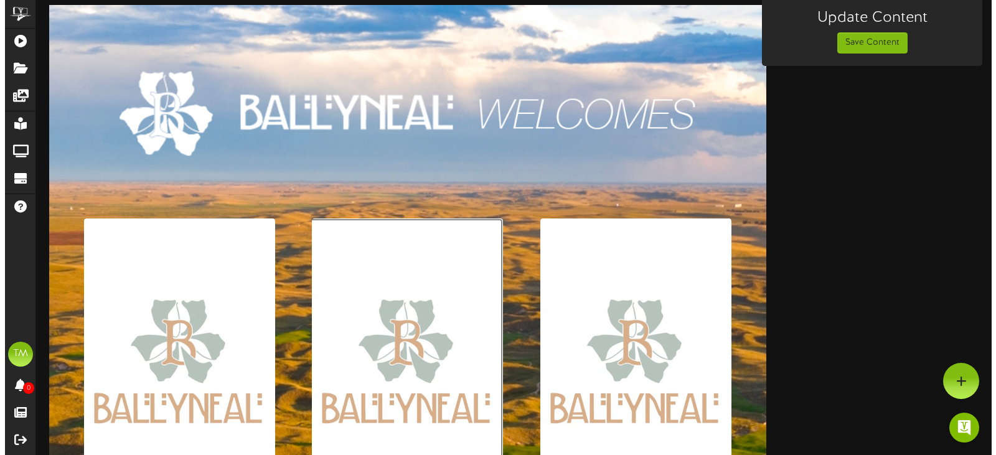
scroll to position [0, 0]
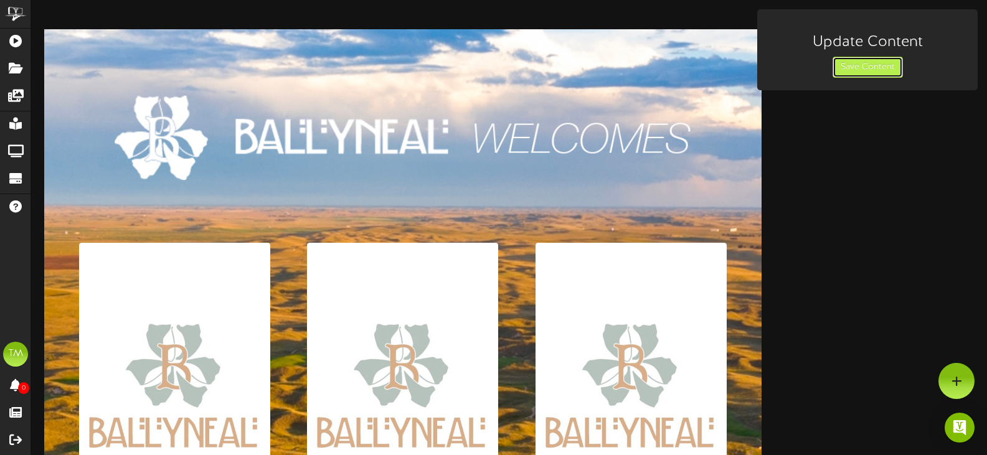
click at [877, 59] on button "Save Content" at bounding box center [867, 67] width 70 height 21
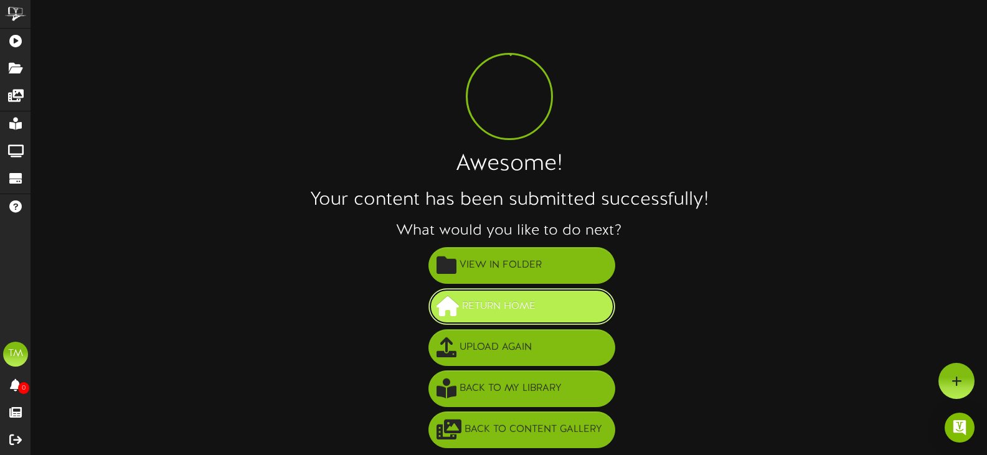
click at [573, 299] on button "Return Home" at bounding box center [521, 306] width 187 height 37
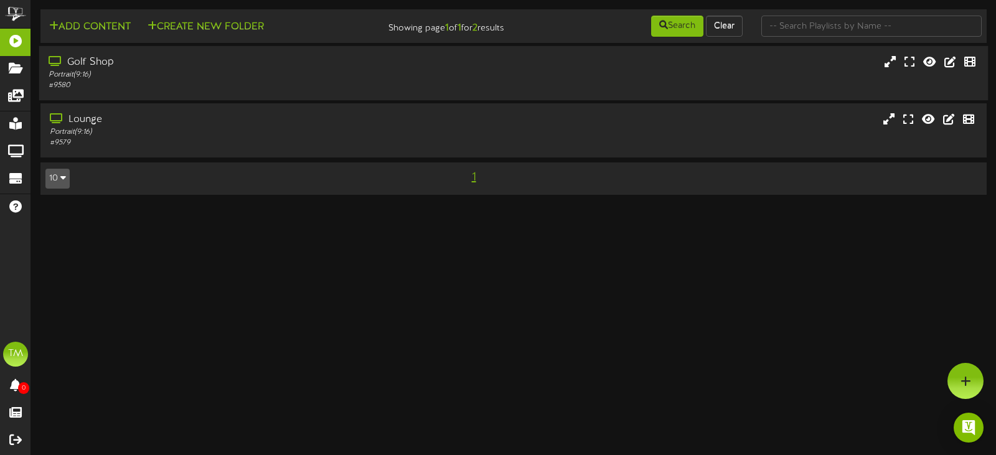
click at [225, 65] on div "Golf Shop" at bounding box center [237, 62] width 377 height 14
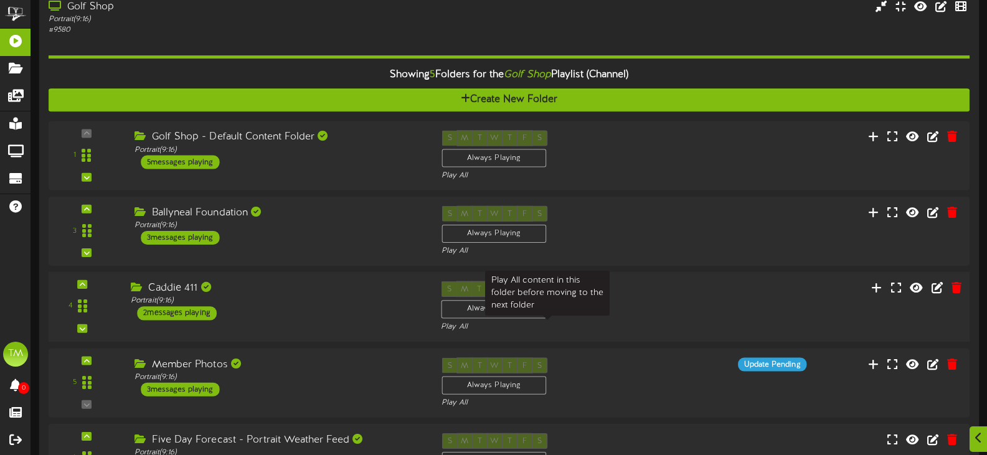
scroll to position [125, 0]
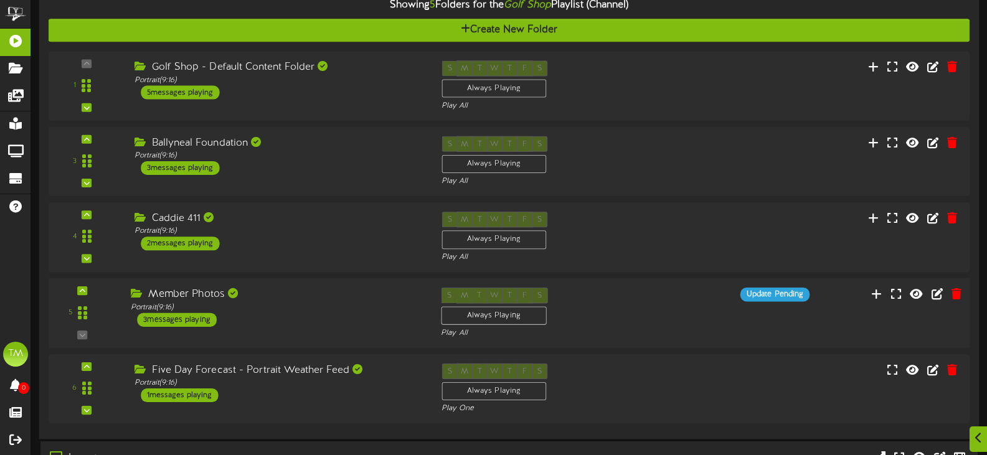
click at [627, 324] on div "S M T W T F S Always Playing Play All" at bounding box center [547, 313] width 233 height 51
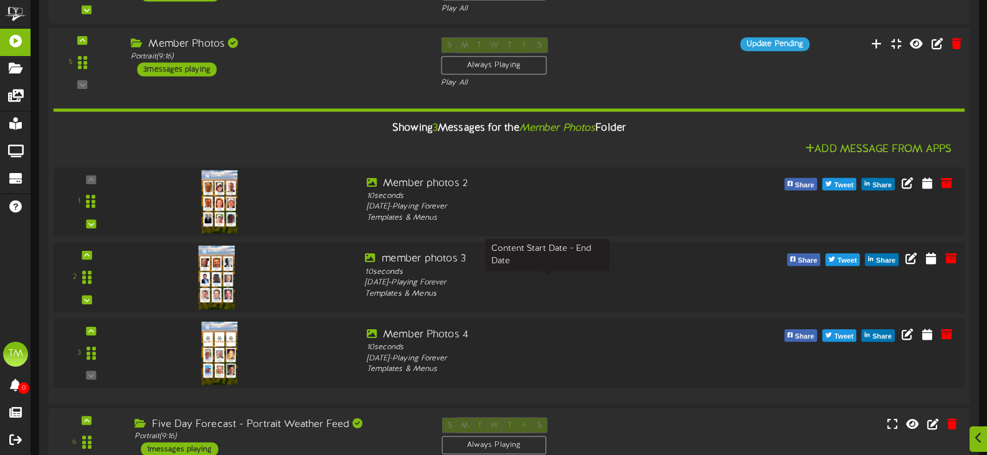
scroll to position [374, 0]
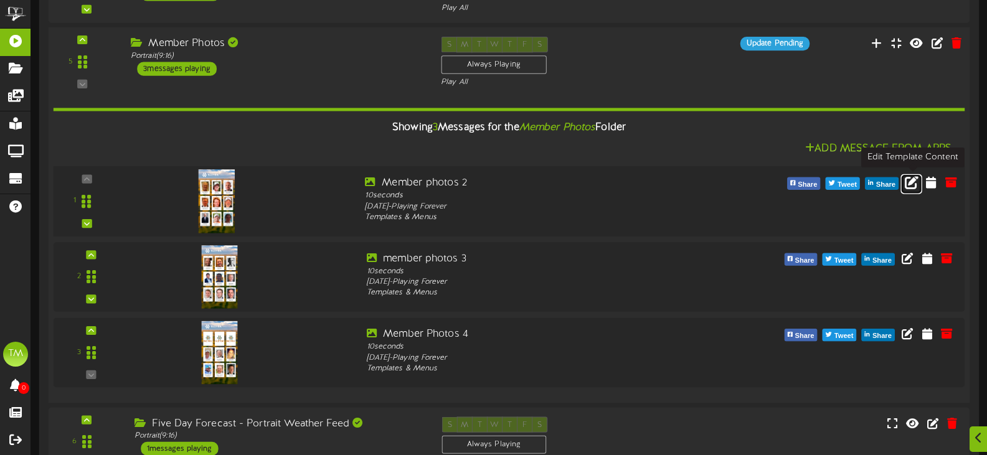
click at [910, 183] on icon at bounding box center [912, 182] width 14 height 14
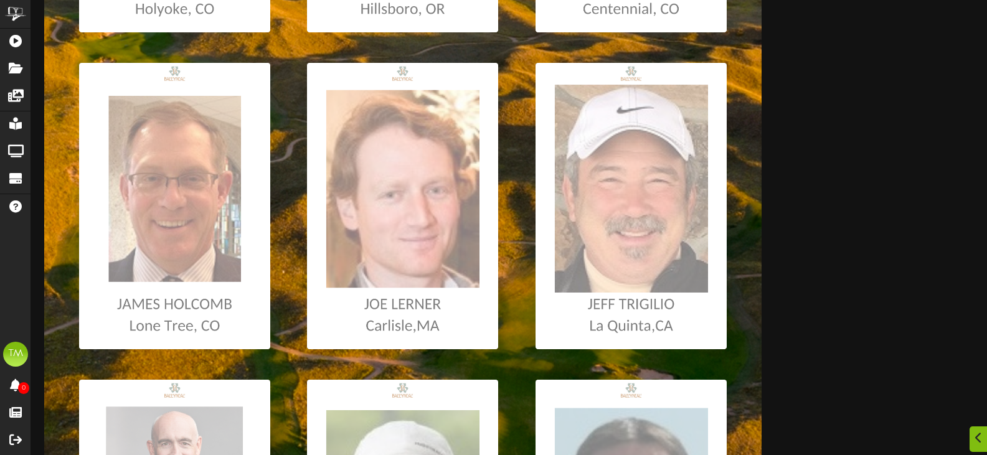
scroll to position [498, 0]
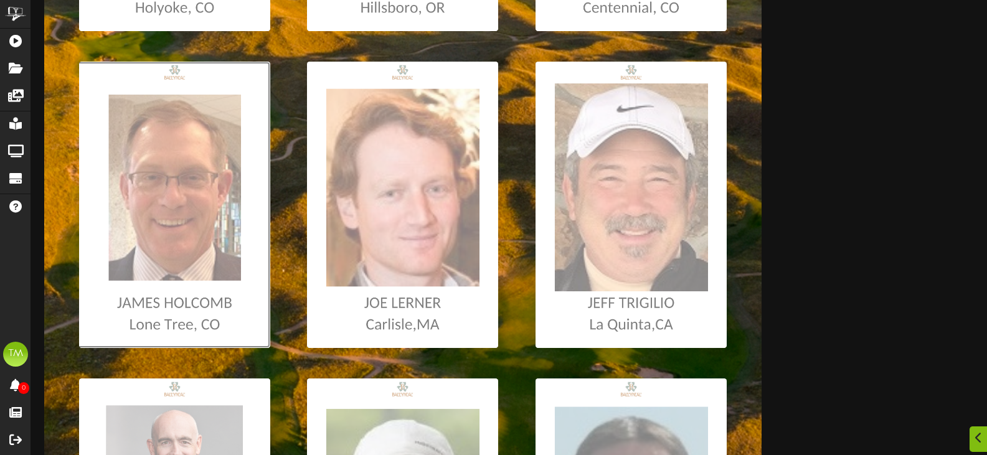
type input "**********"
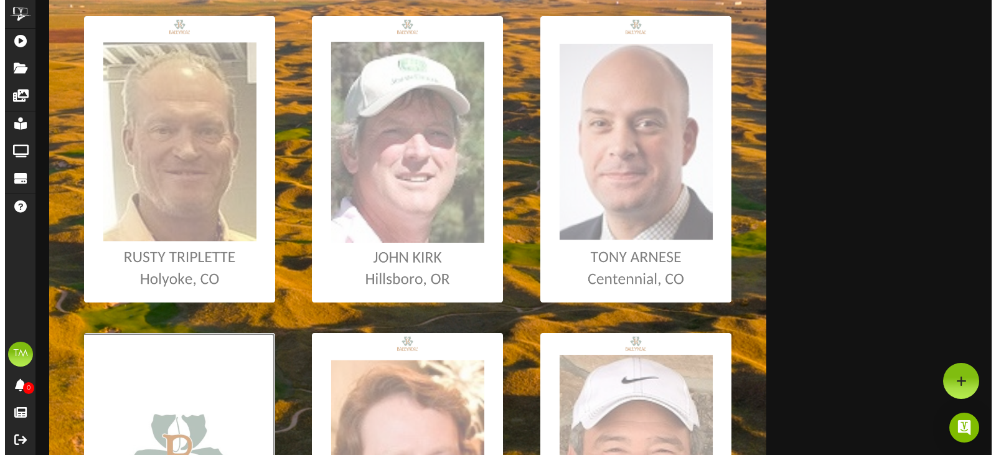
scroll to position [0, 0]
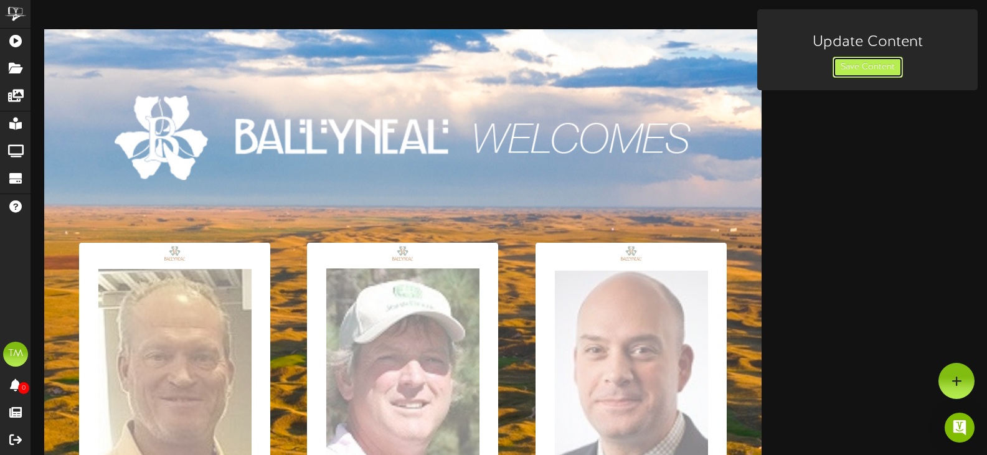
click at [872, 62] on button "Save Content" at bounding box center [867, 67] width 70 height 21
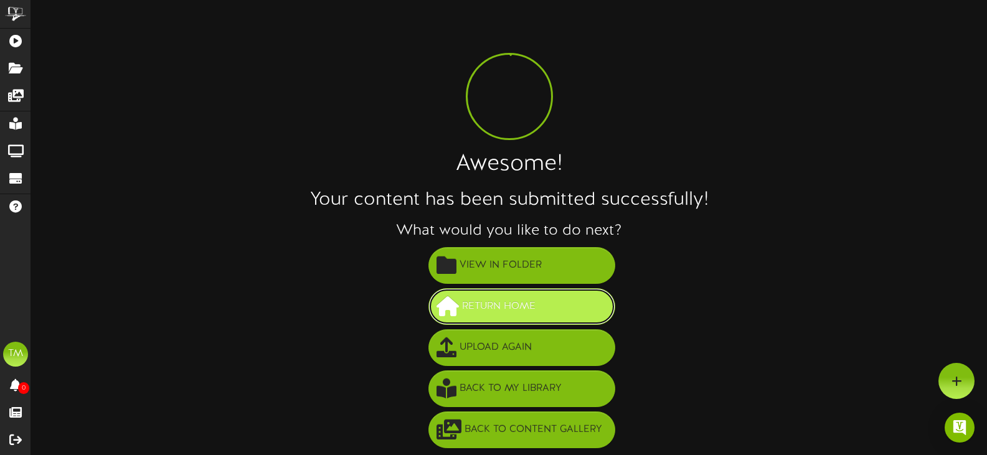
click at [497, 314] on span "Return Home" at bounding box center [499, 306] width 80 height 21
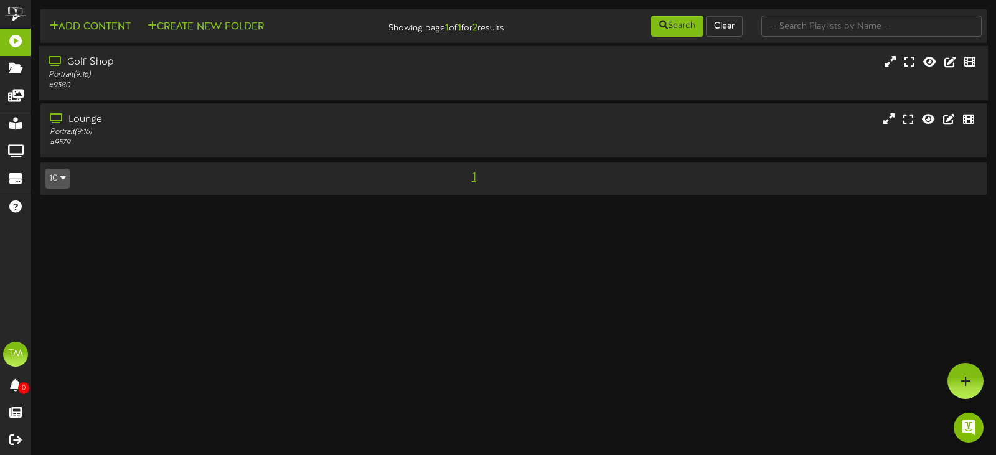
click at [422, 54] on div "Golf Shop Portrait ( 9:16 ) # 9580" at bounding box center [513, 73] width 949 height 54
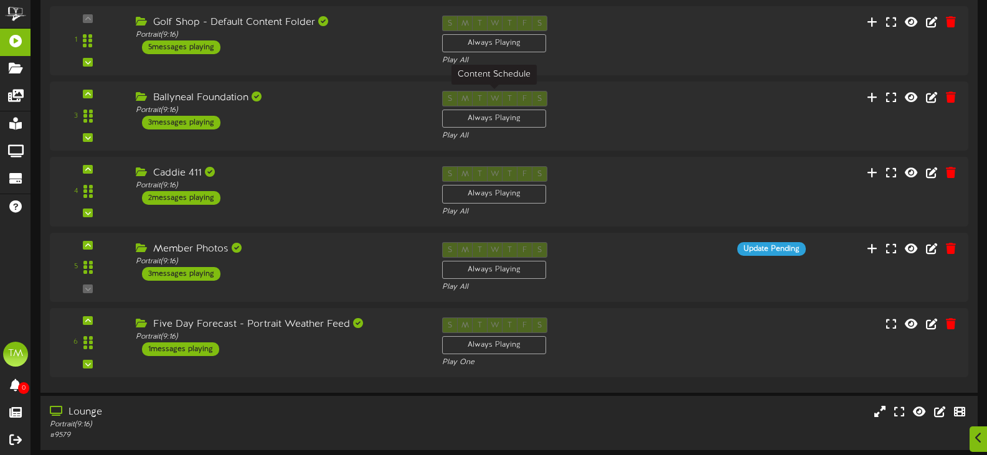
scroll to position [187, 0]
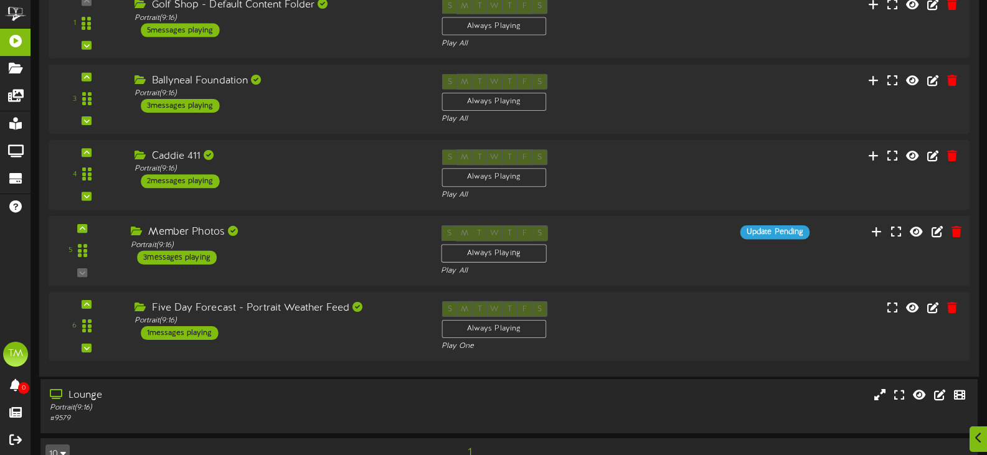
click at [730, 263] on div "5 ( 9:16" at bounding box center [509, 250] width 930 height 51
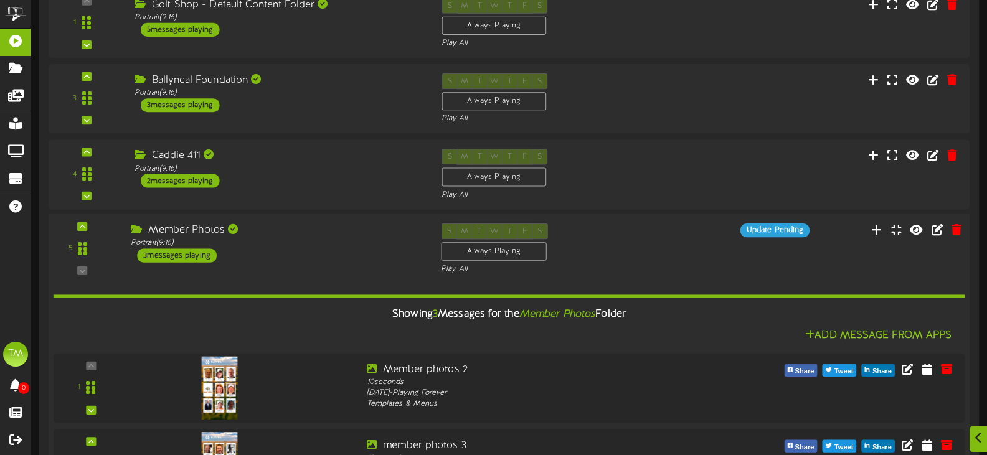
scroll to position [436, 0]
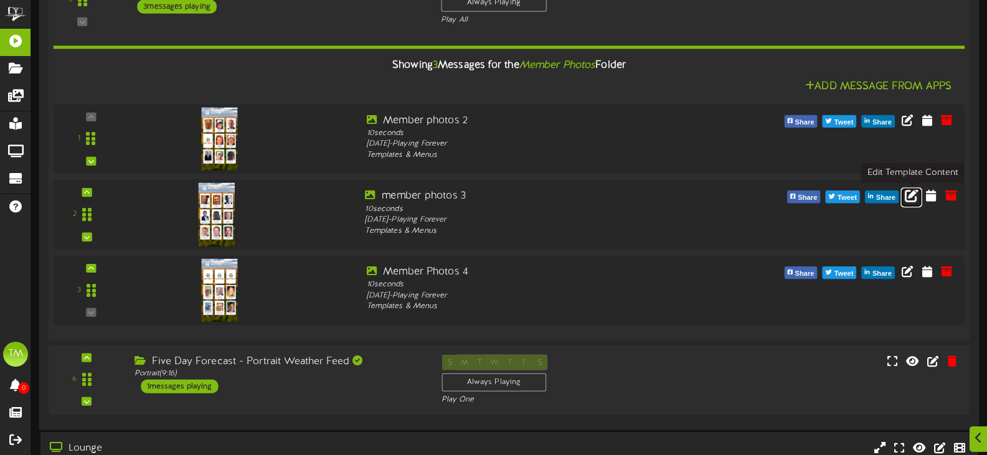
click at [911, 194] on icon at bounding box center [912, 195] width 14 height 14
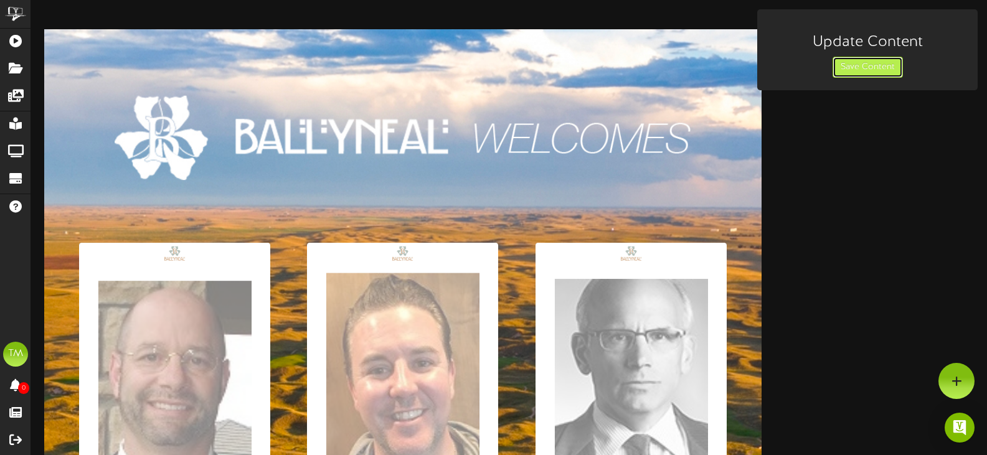
click at [844, 69] on button "Save Content" at bounding box center [867, 67] width 70 height 21
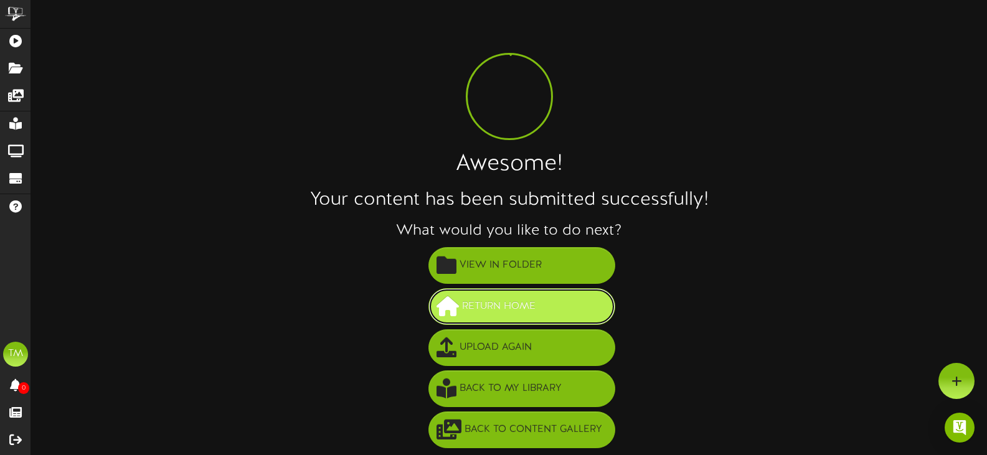
click at [489, 306] on span "Return Home" at bounding box center [499, 306] width 80 height 21
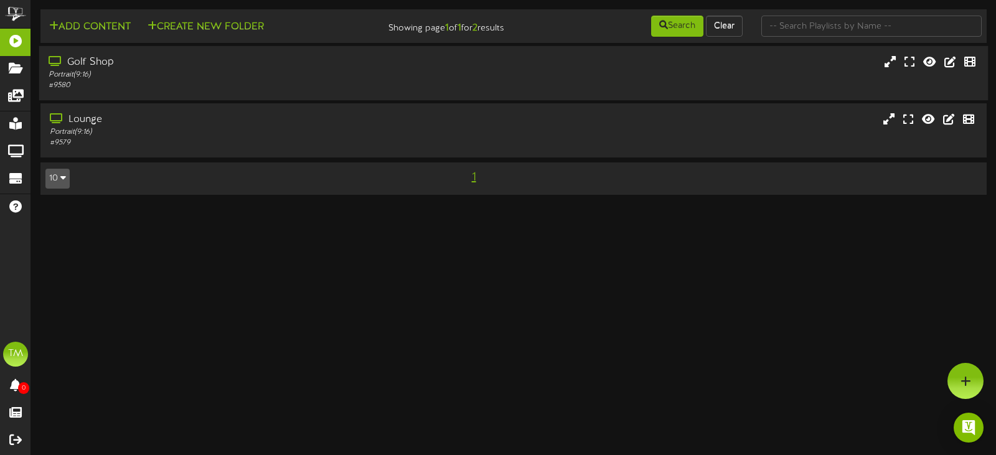
click at [296, 81] on div "# 9580" at bounding box center [237, 85] width 377 height 11
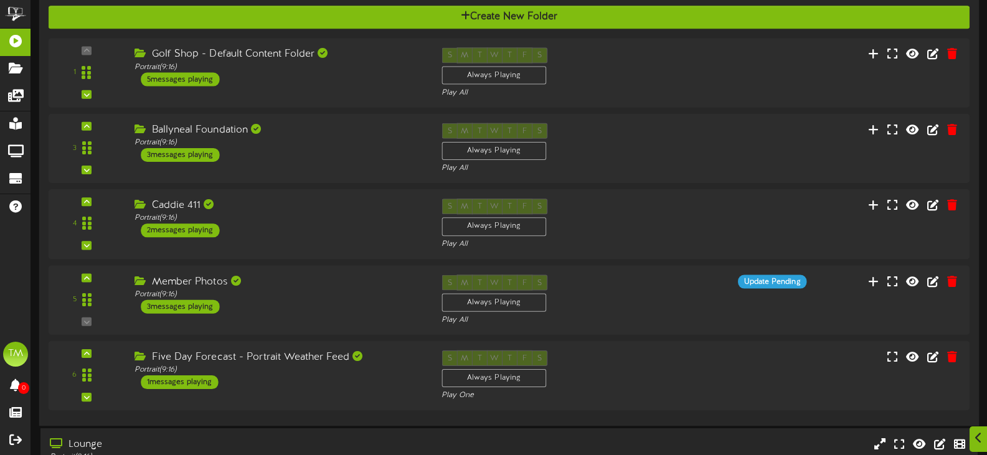
scroll to position [187, 0]
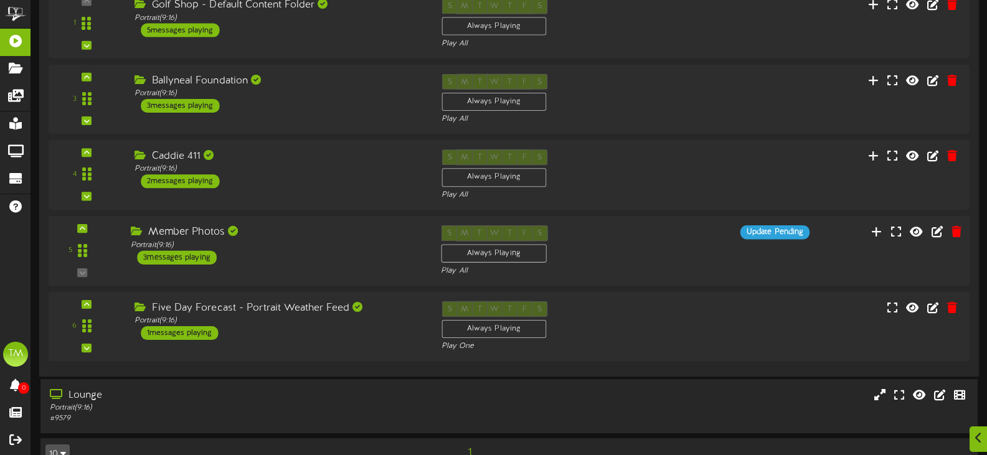
click at [326, 258] on div "Member Photos Portrait ( 9:16 ) 3 messages playing" at bounding box center [276, 244] width 310 height 39
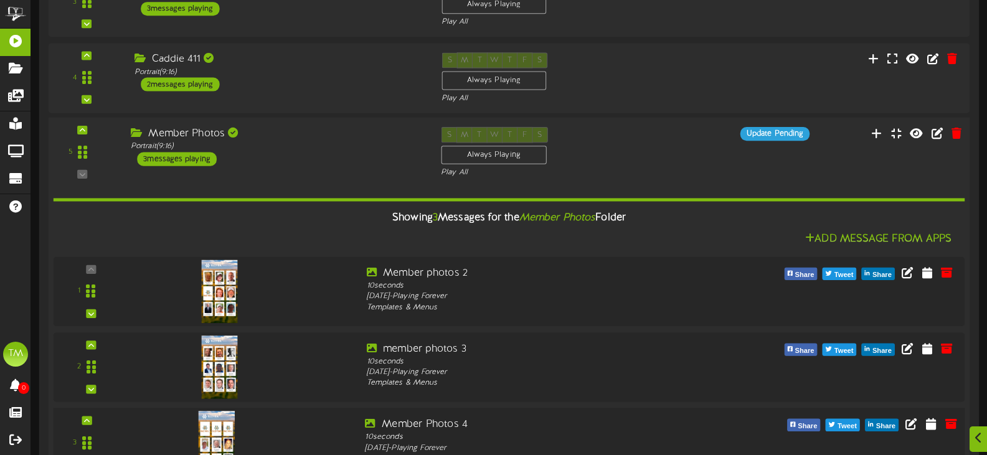
scroll to position [498, 0]
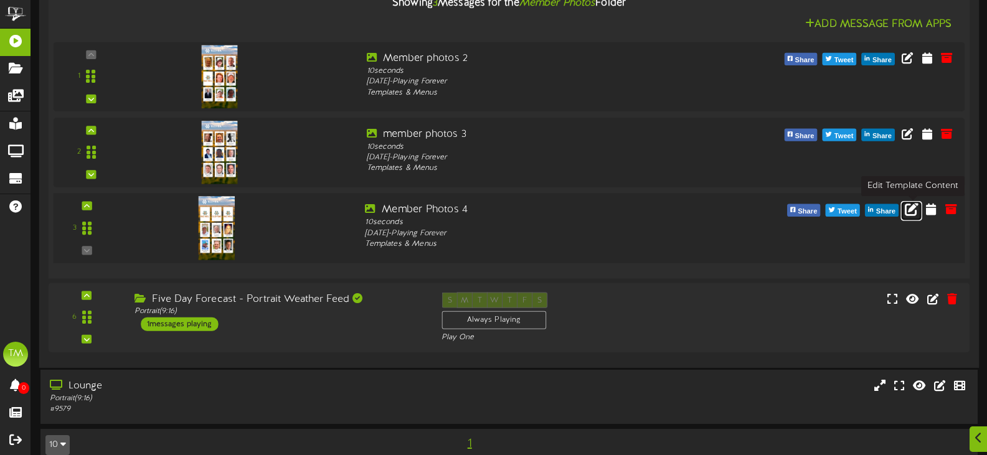
click at [908, 215] on icon at bounding box center [912, 209] width 14 height 14
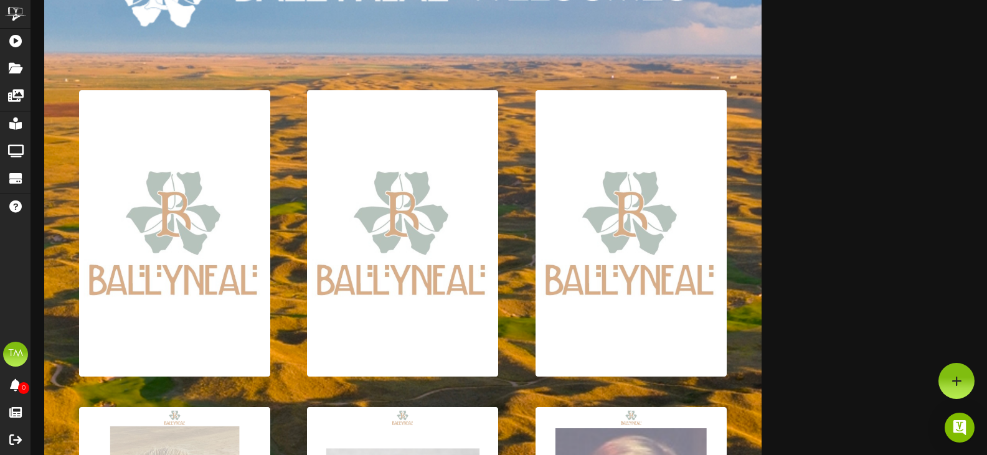
scroll to position [125, 0]
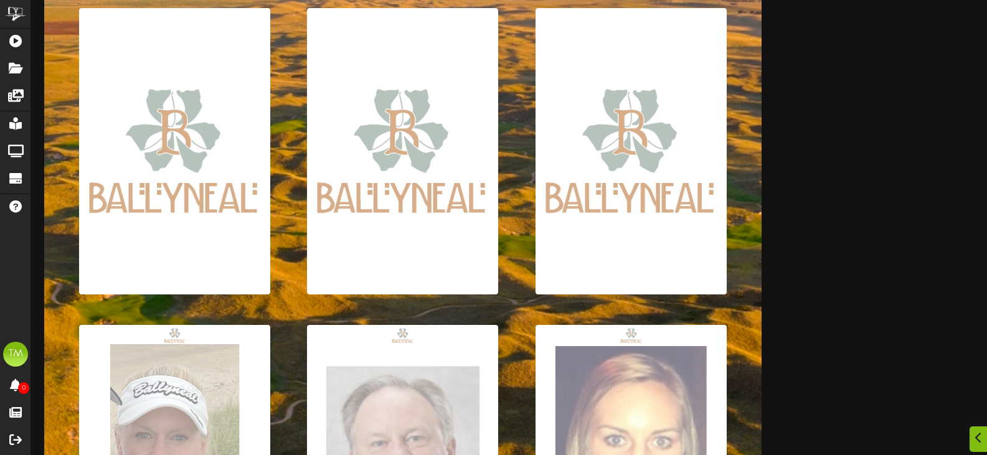
scroll to position [249, 0]
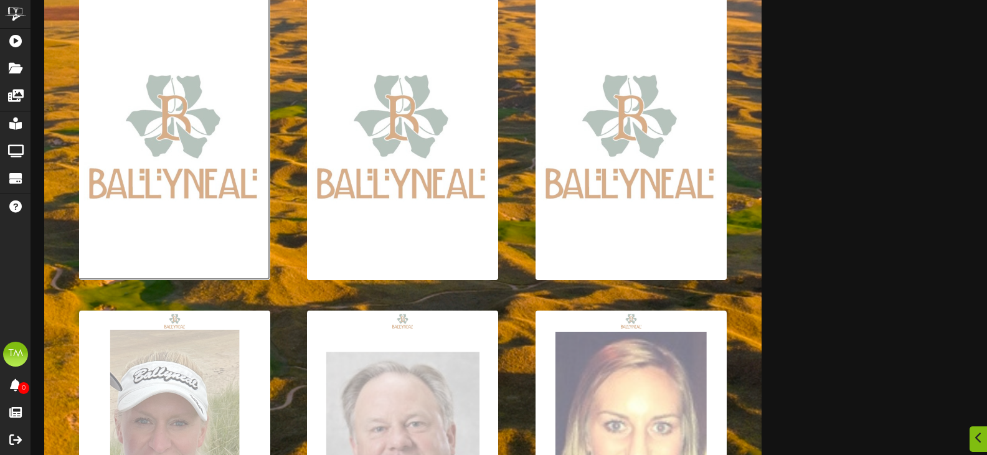
type input "**********"
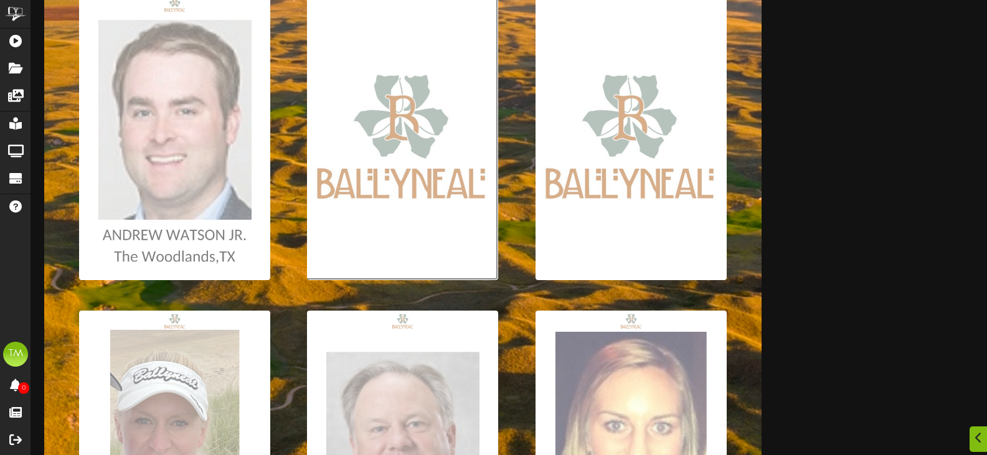
type input "**********"
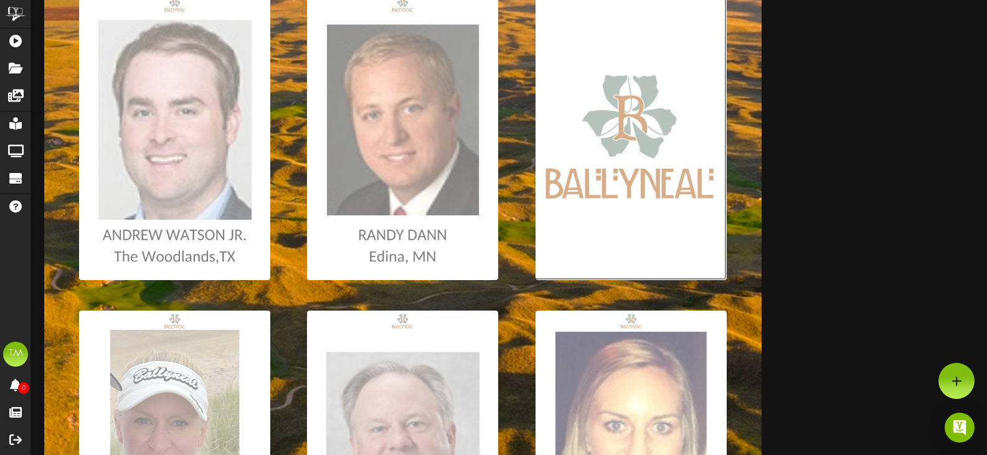
click at [542, 232] on input "file" at bounding box center [6, 137] width 1439 height 286
type input "**********"
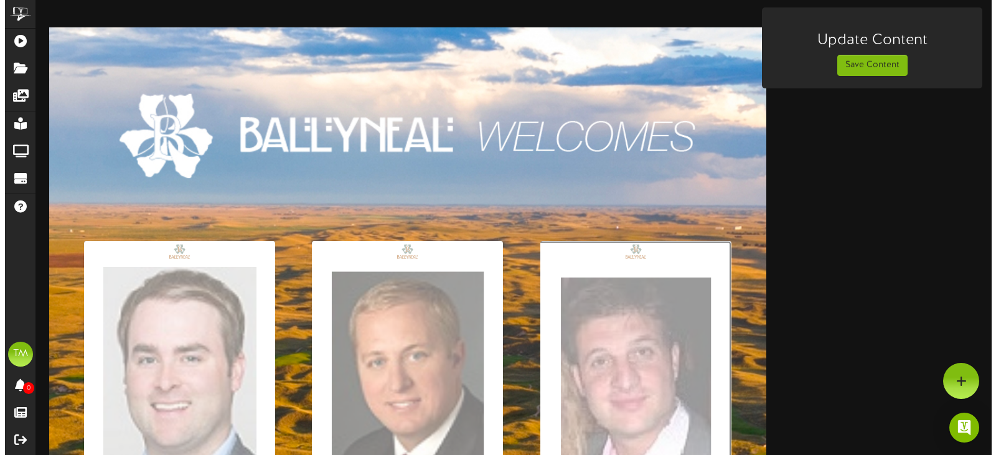
scroll to position [0, 0]
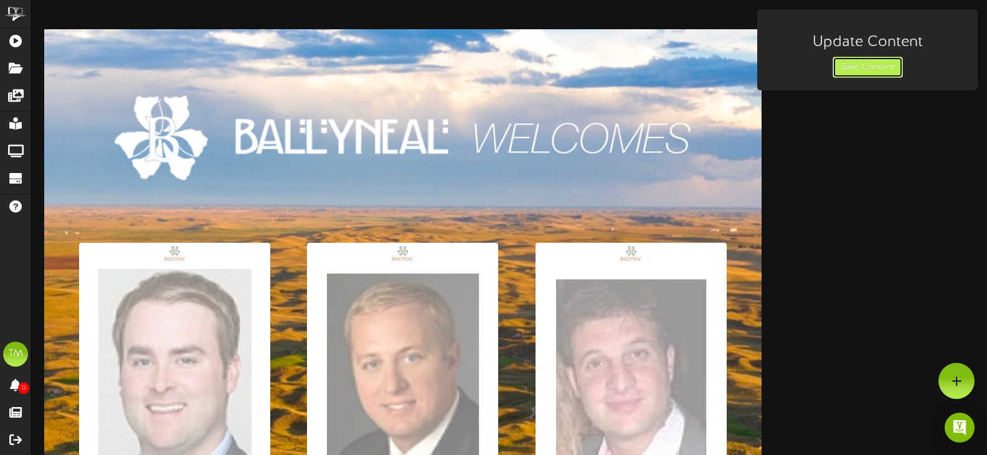
click at [850, 66] on button "Save Content" at bounding box center [867, 67] width 70 height 21
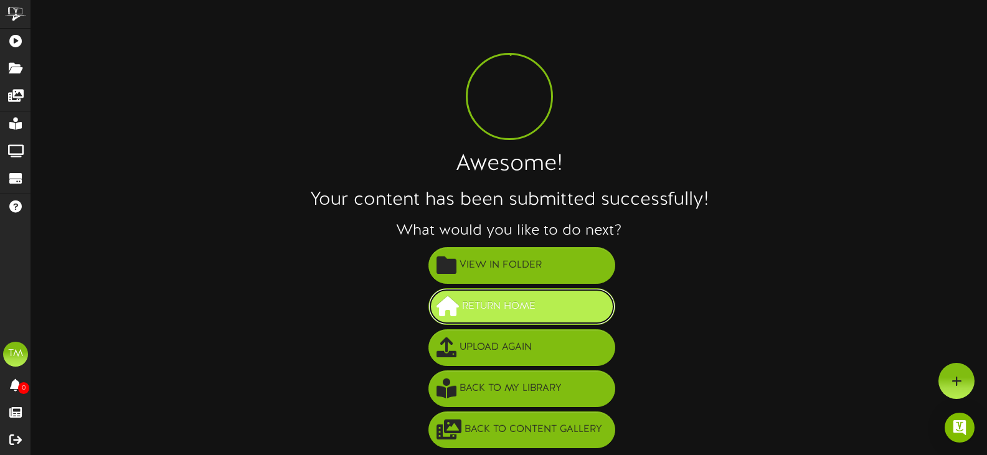
click at [512, 301] on span "Return Home" at bounding box center [499, 306] width 80 height 21
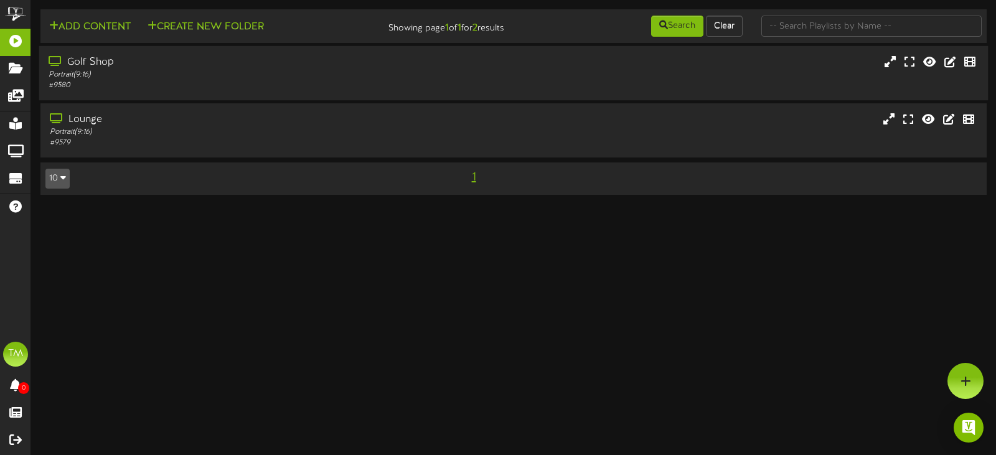
click at [216, 87] on div "# 9580" at bounding box center [237, 85] width 377 height 11
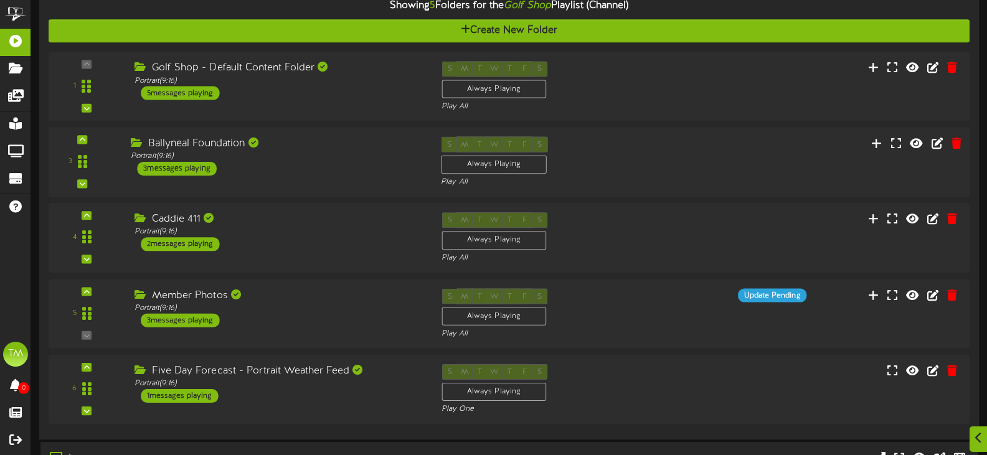
scroll to position [125, 0]
click at [359, 108] on div "1 ( 9:16" at bounding box center [509, 85] width 930 height 51
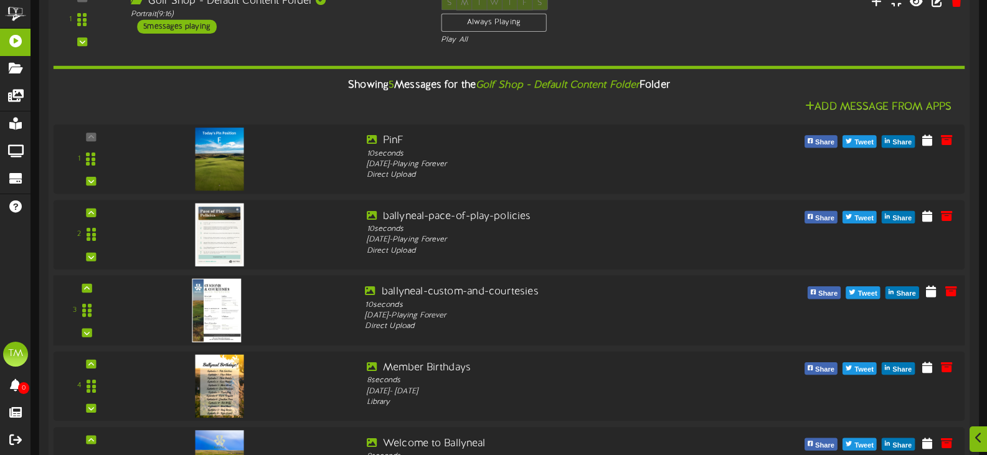
scroll to position [248, 0]
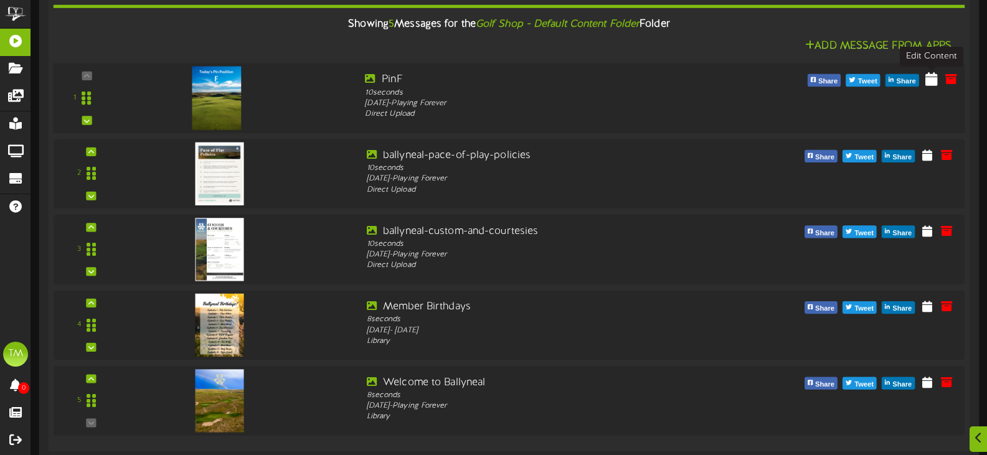
click at [926, 85] on icon at bounding box center [931, 79] width 12 height 14
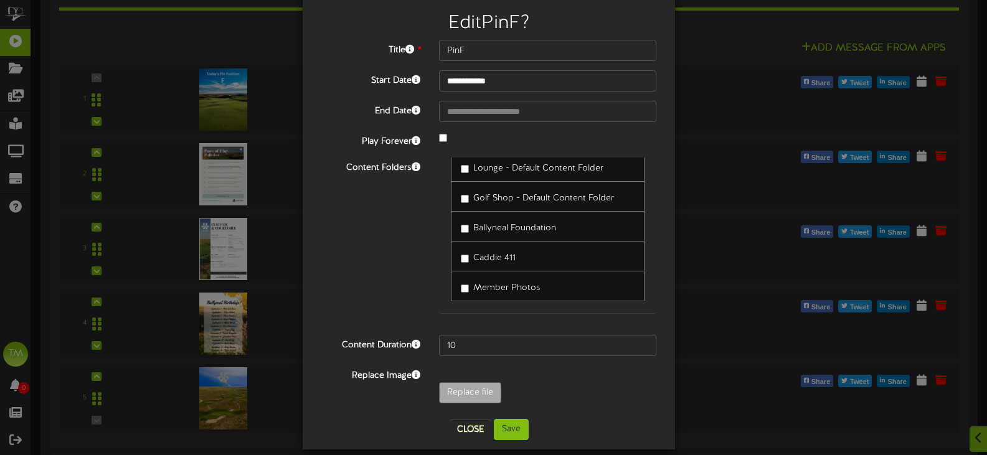
scroll to position [42, 0]
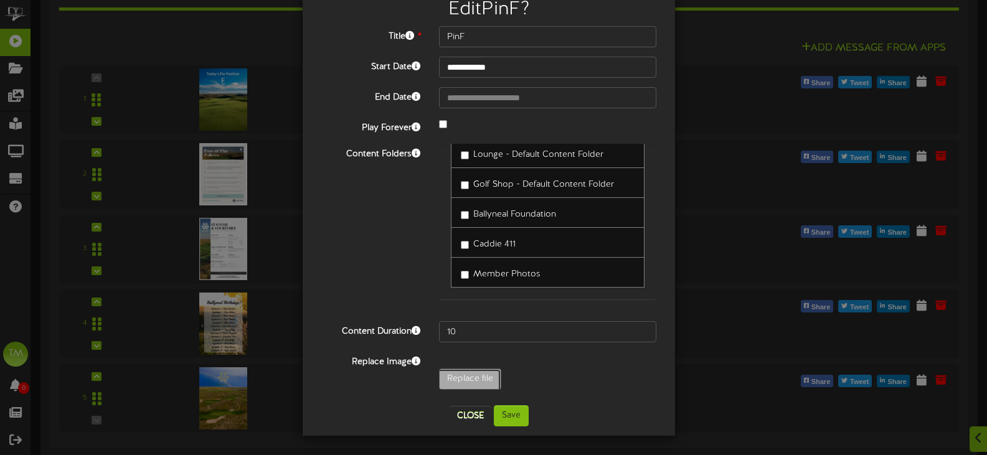
type input "**********"
type input "PinE"
type input "**********"
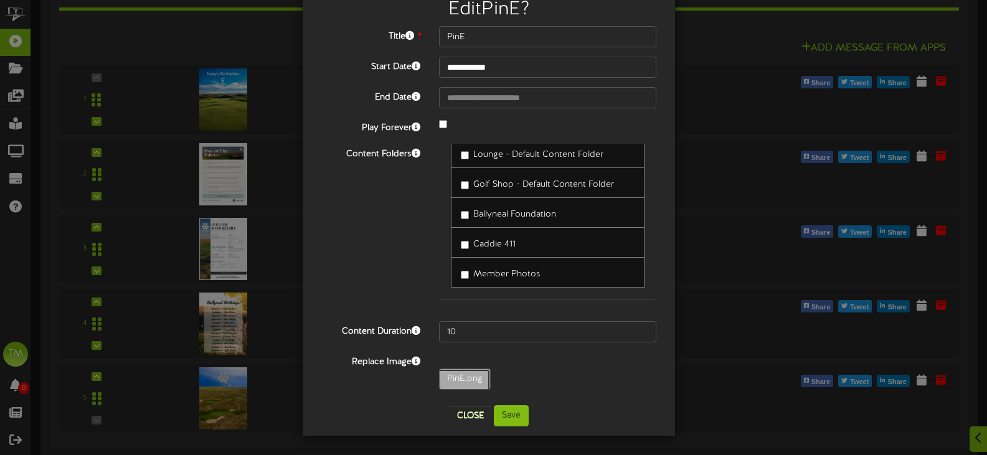
type input "[PERSON_NAME]"
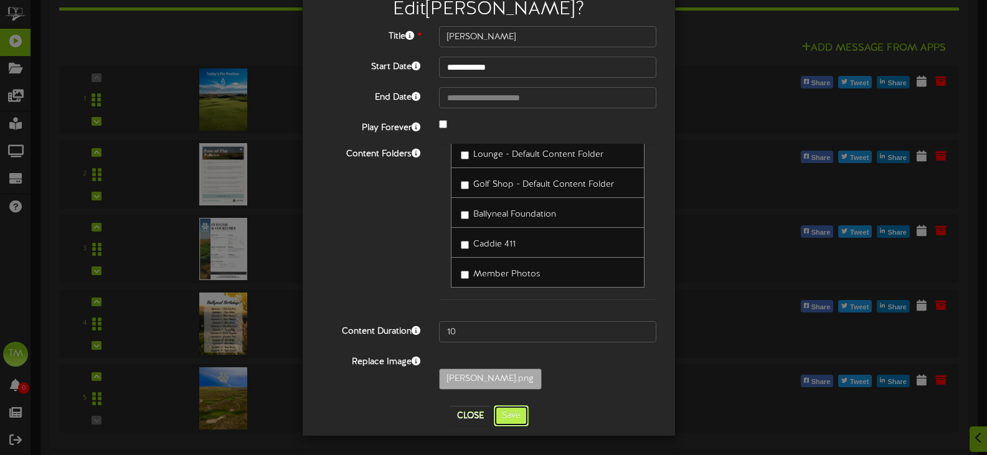
click at [504, 413] on button "Save" at bounding box center [511, 415] width 35 height 21
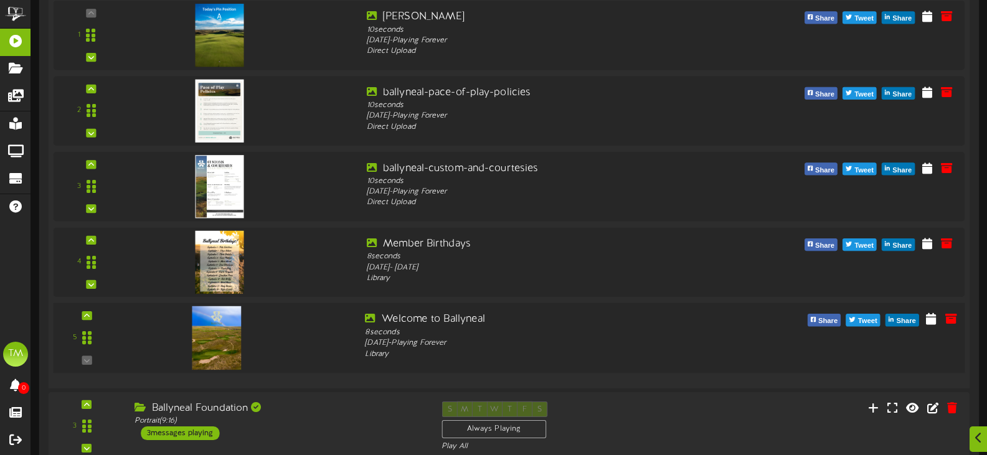
scroll to position [666, 0]
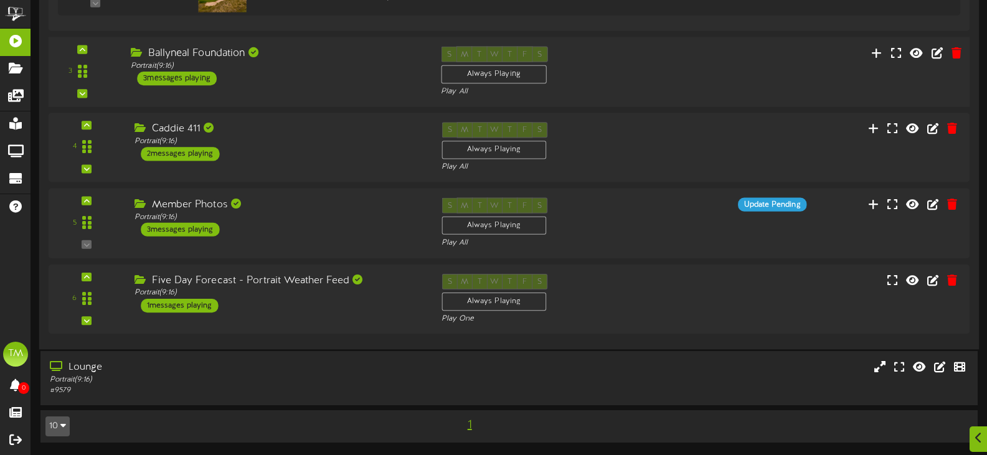
click at [295, 84] on div "Ballyneal Foundation Portrait ( 9:16 ) 3 messages playing" at bounding box center [276, 65] width 310 height 39
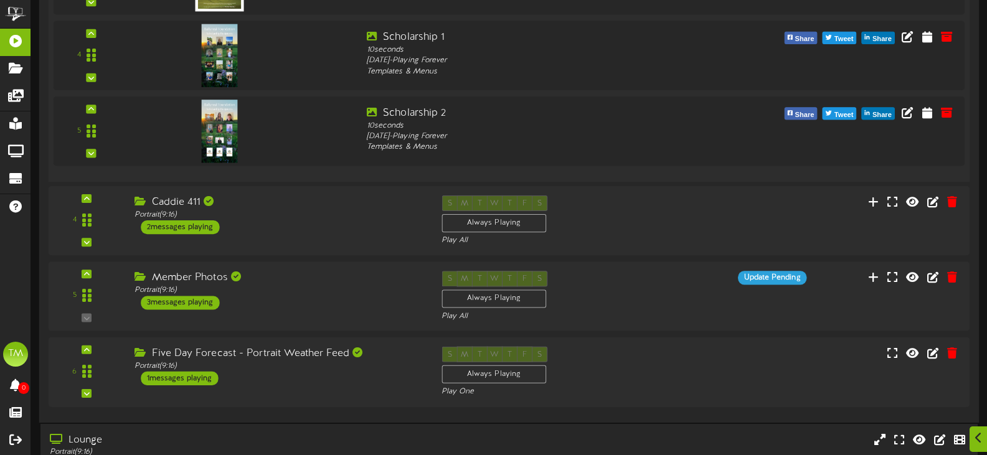
scroll to position [968, 0]
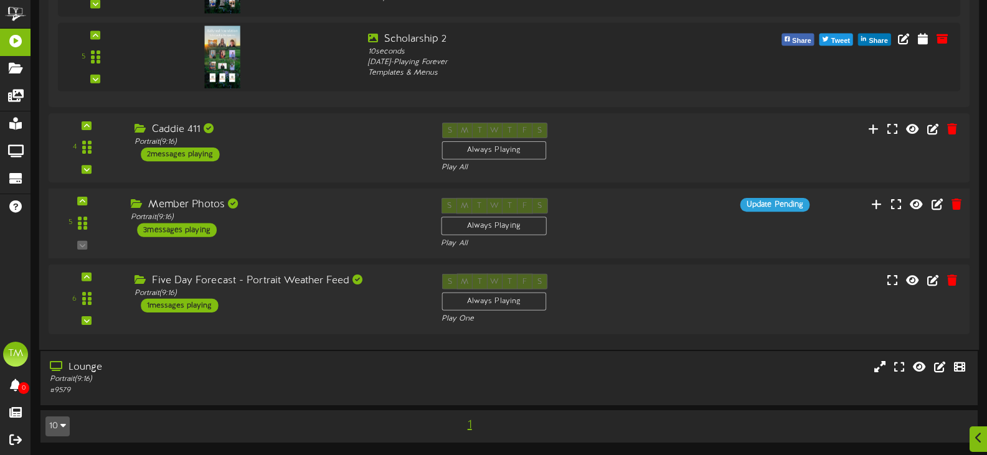
click at [282, 212] on div "Member Photos" at bounding box center [276, 205] width 291 height 14
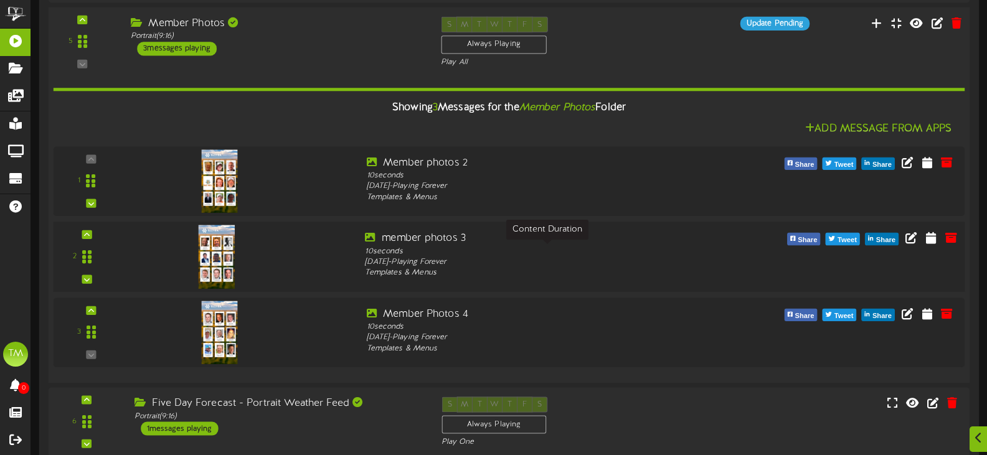
scroll to position [1164, 0]
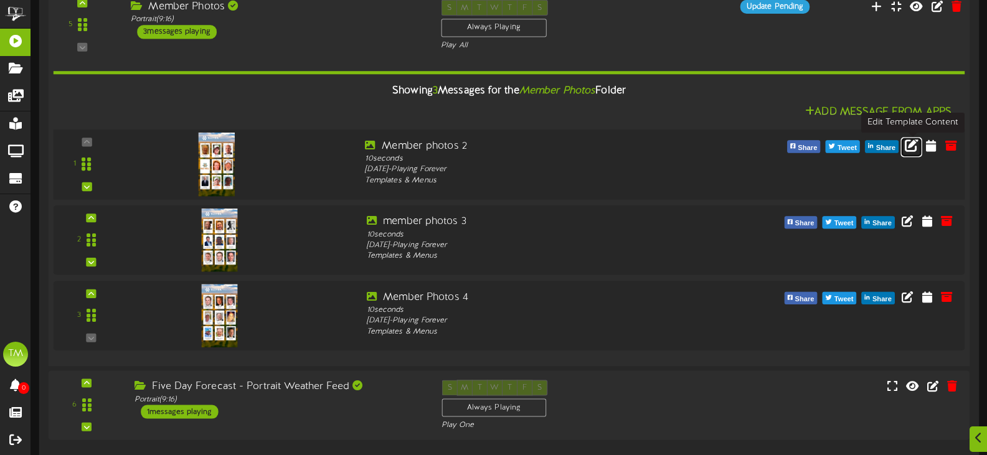
click at [914, 145] on icon at bounding box center [912, 145] width 14 height 14
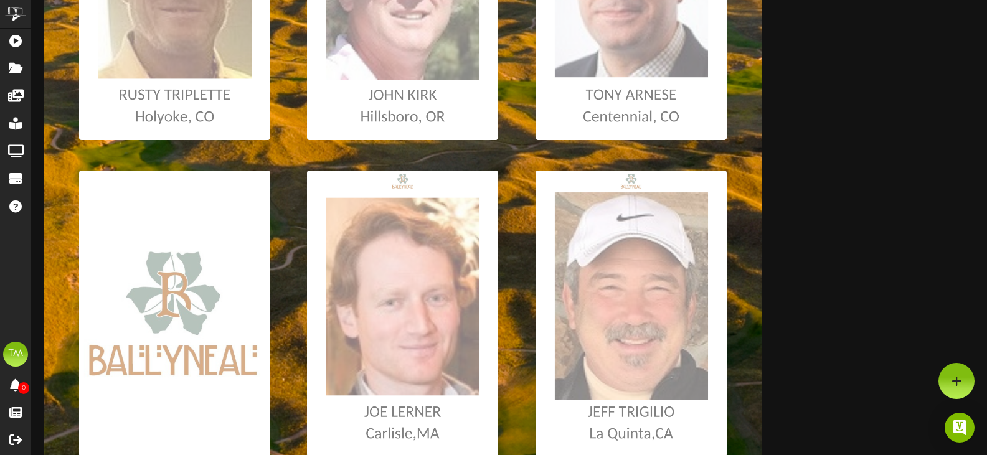
scroll to position [311, 0]
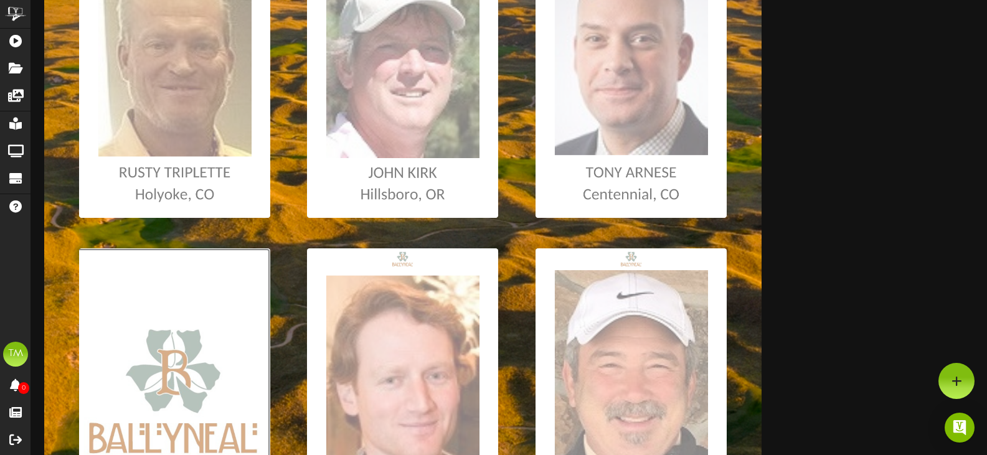
type input "**********"
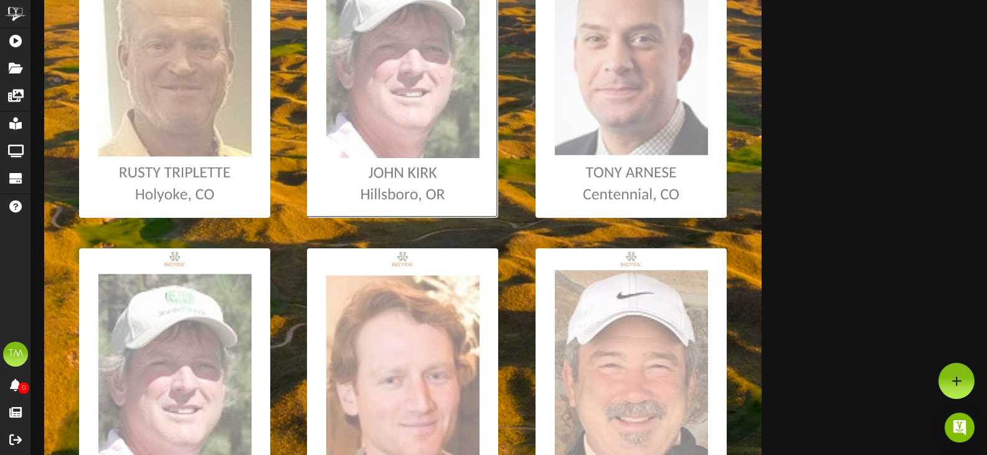
type input "**********"
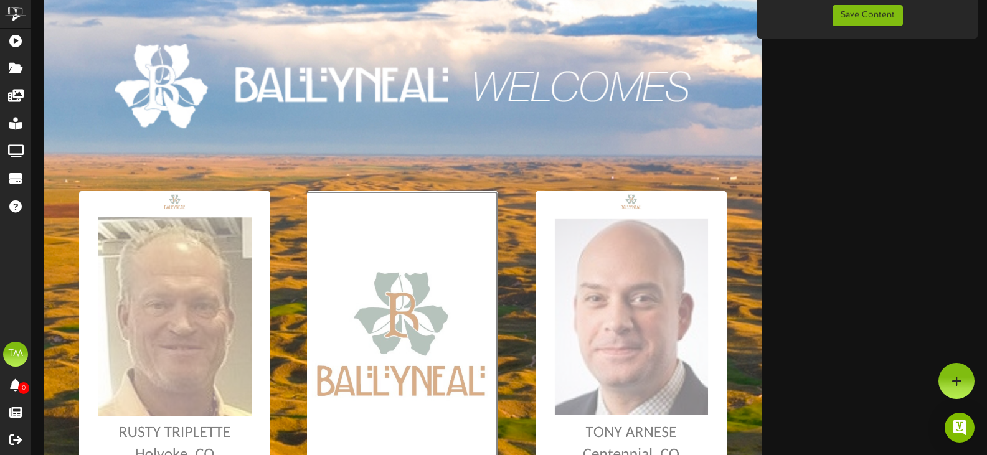
scroll to position [0, 0]
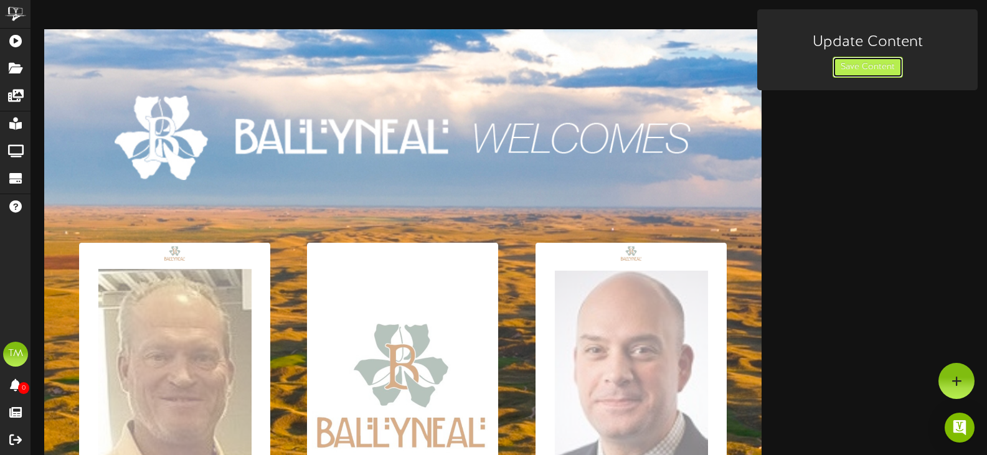
click at [865, 70] on button "Save Content" at bounding box center [867, 67] width 70 height 21
